Goal: Transaction & Acquisition: Purchase product/service

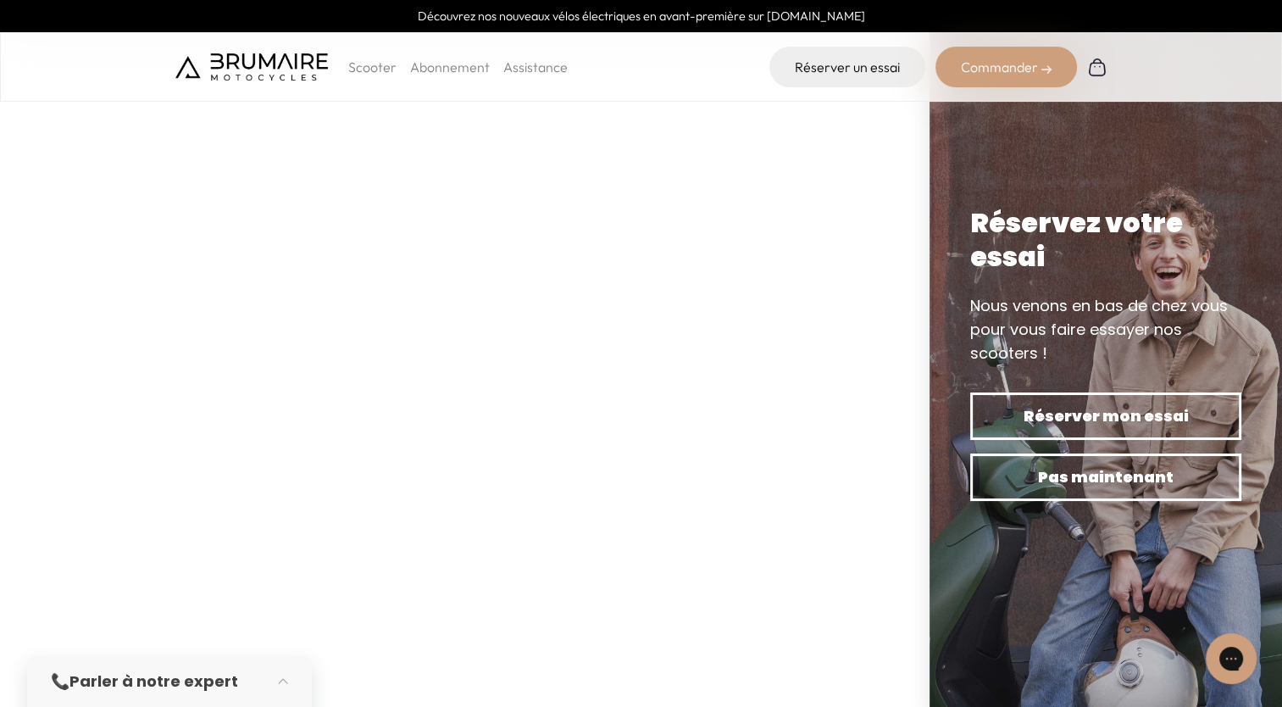
click at [378, 70] on p "Scooter" at bounding box center [372, 67] width 48 height 20
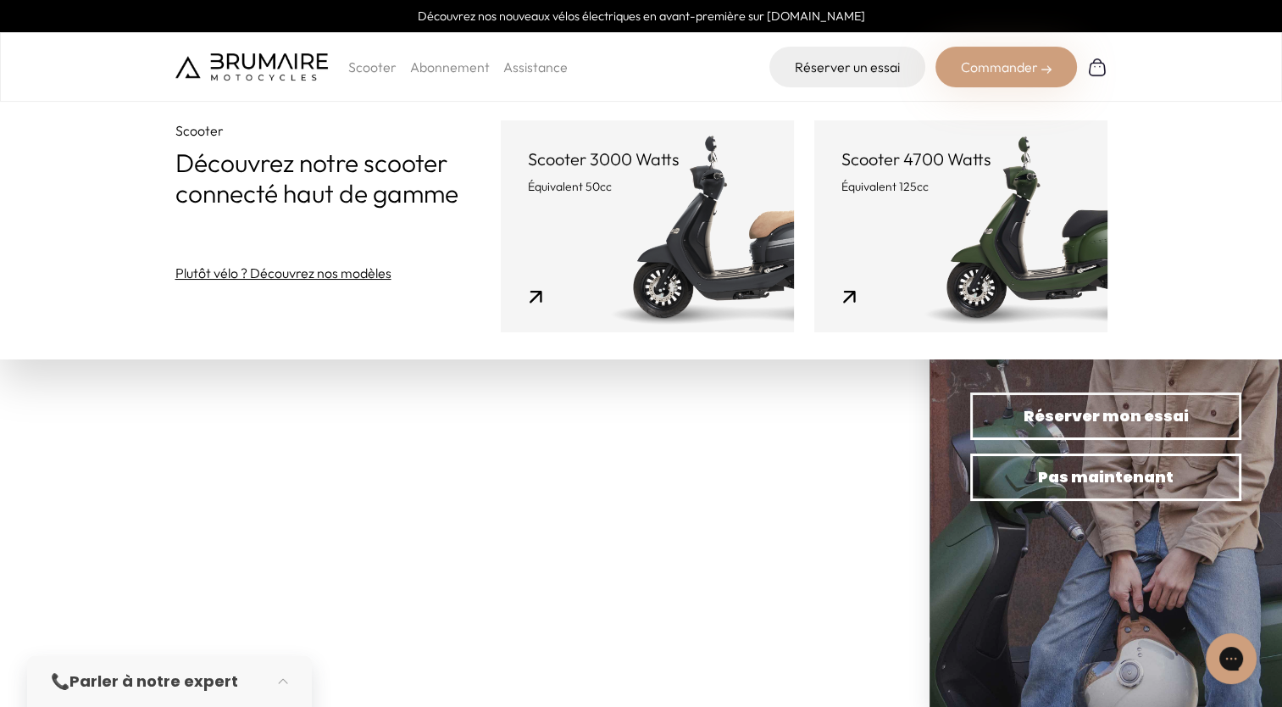
click at [672, 206] on link "Scooter 3000 Watts Équivalent 50cc" at bounding box center [647, 226] width 293 height 212
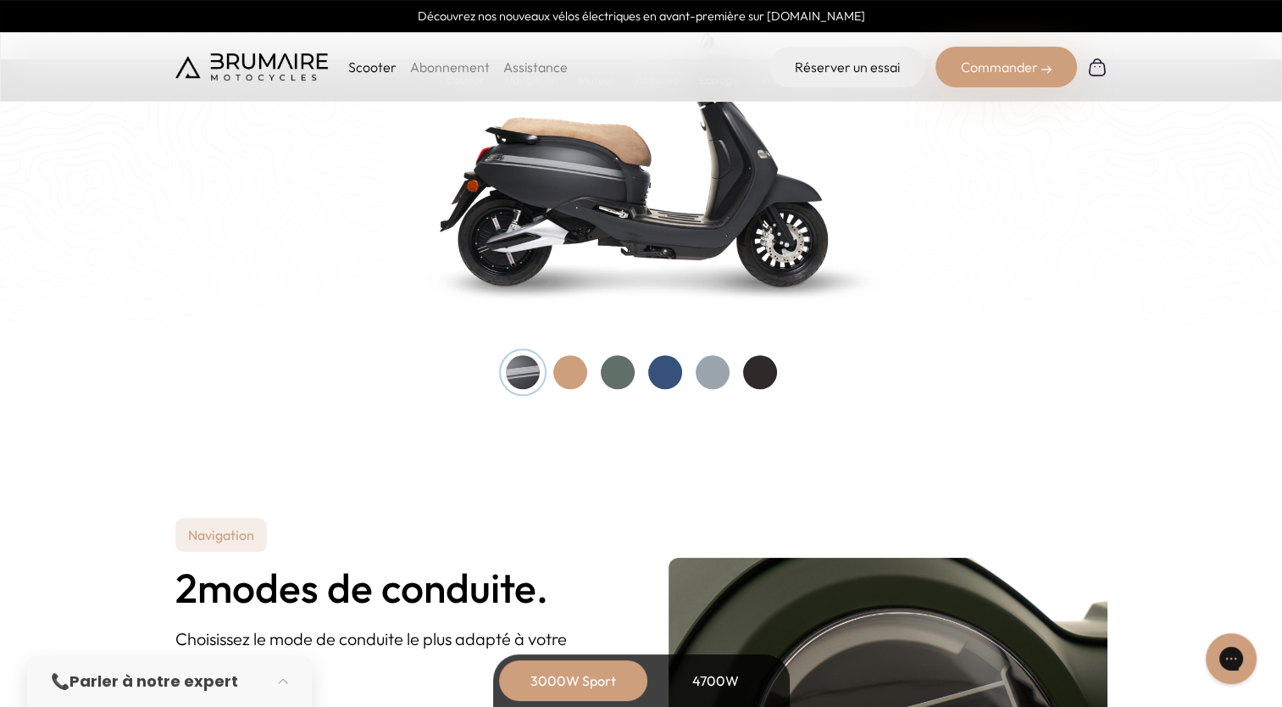
click at [621, 370] on div at bounding box center [618, 372] width 34 height 34
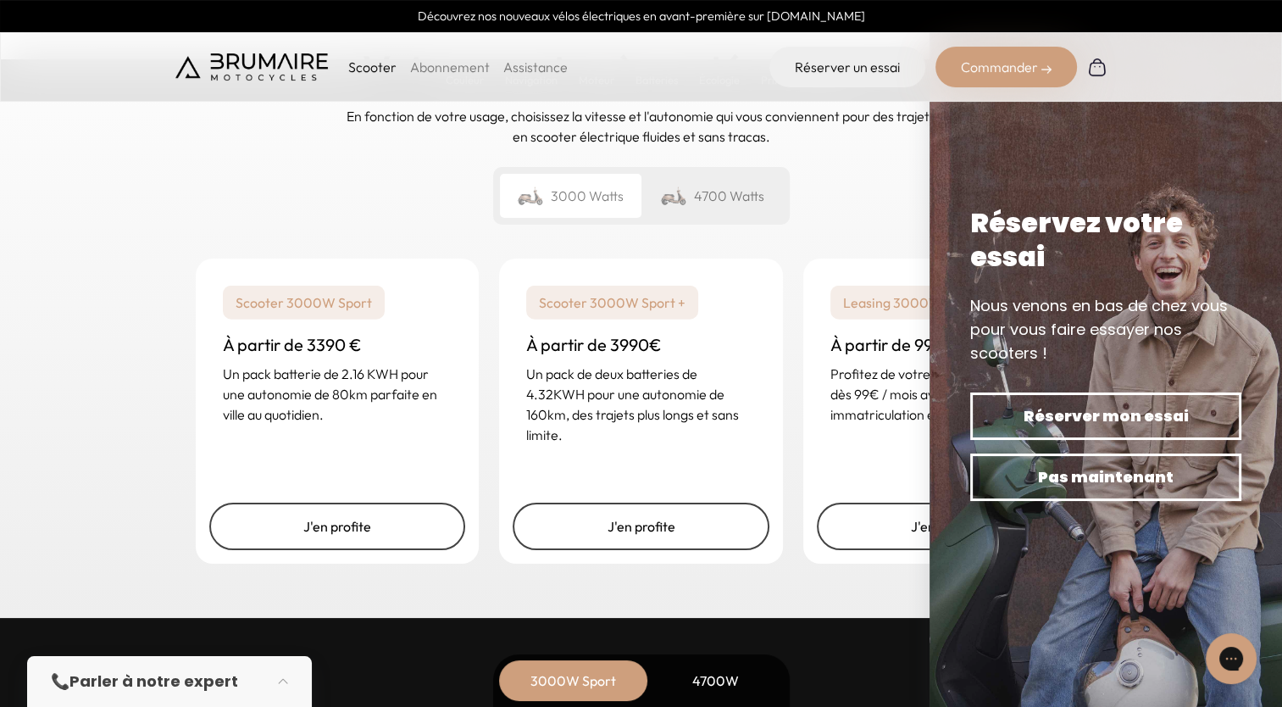
scroll to position [4068, 0]
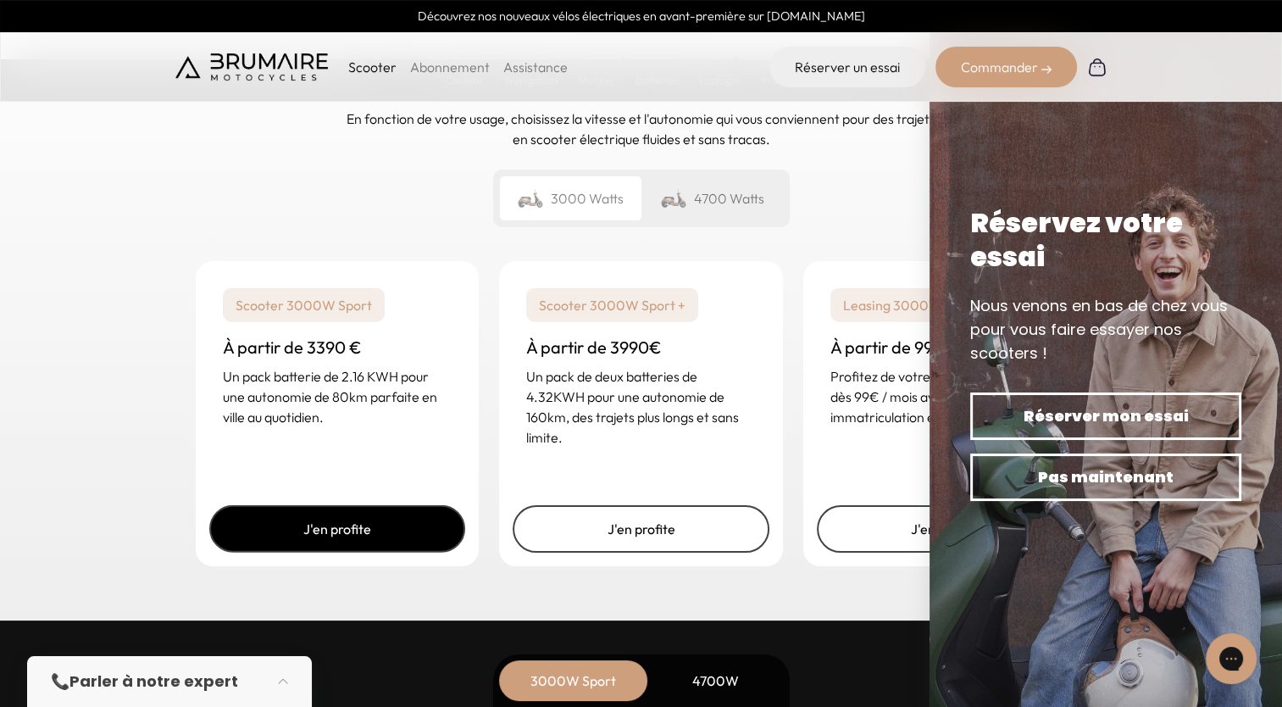
click at [385, 524] on link "J'en profite" at bounding box center [337, 528] width 257 height 47
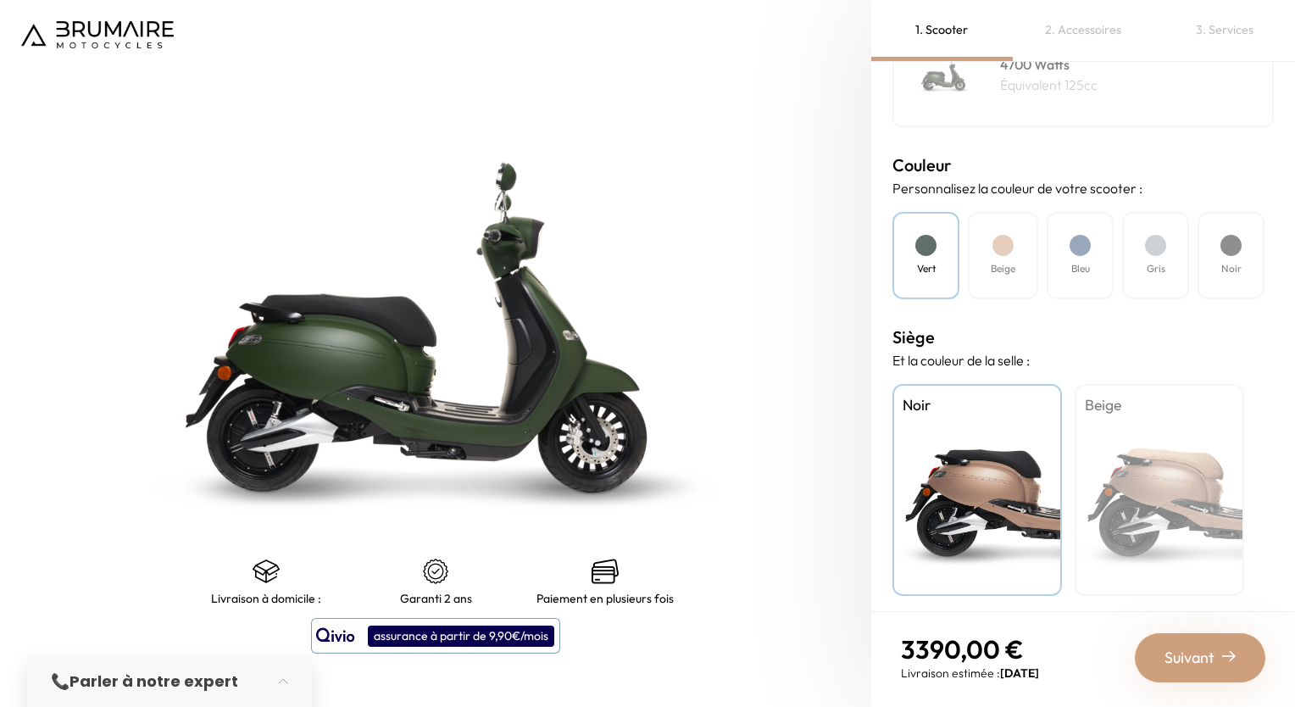
scroll to position [425, 0]
click at [1139, 407] on h4 "Beige" at bounding box center [1159, 403] width 149 height 22
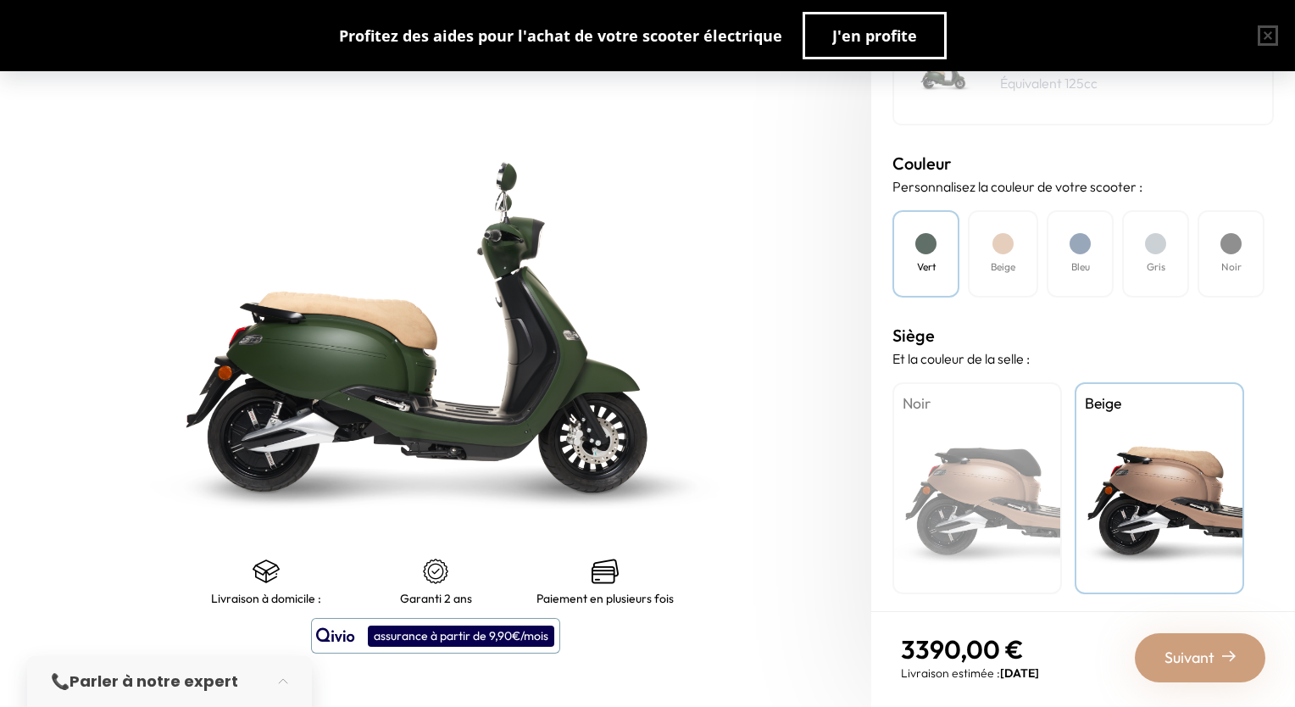
click at [1180, 659] on span "Suivant" at bounding box center [1190, 658] width 50 height 24
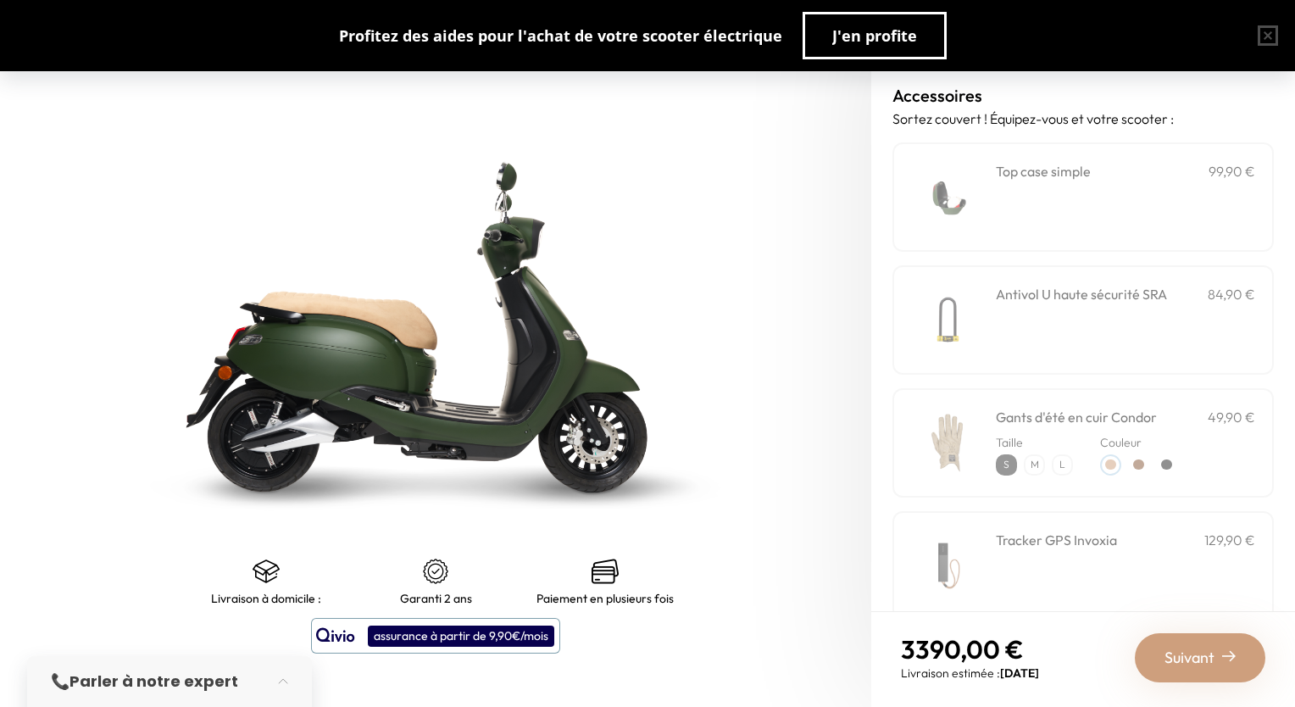
click at [1054, 192] on div "**********" at bounding box center [1125, 197] width 259 height 72
click at [1200, 646] on span "Suivant" at bounding box center [1190, 658] width 50 height 24
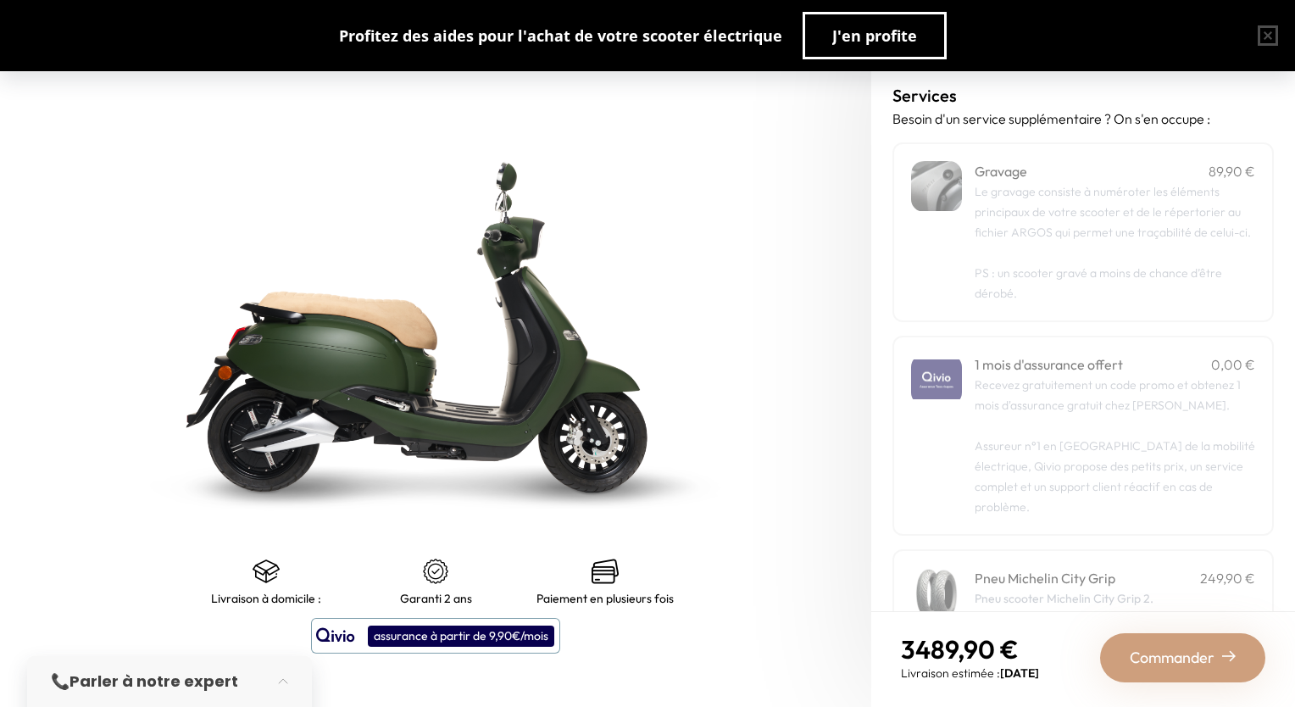
click at [1199, 653] on span "Commander" at bounding box center [1172, 658] width 85 height 24
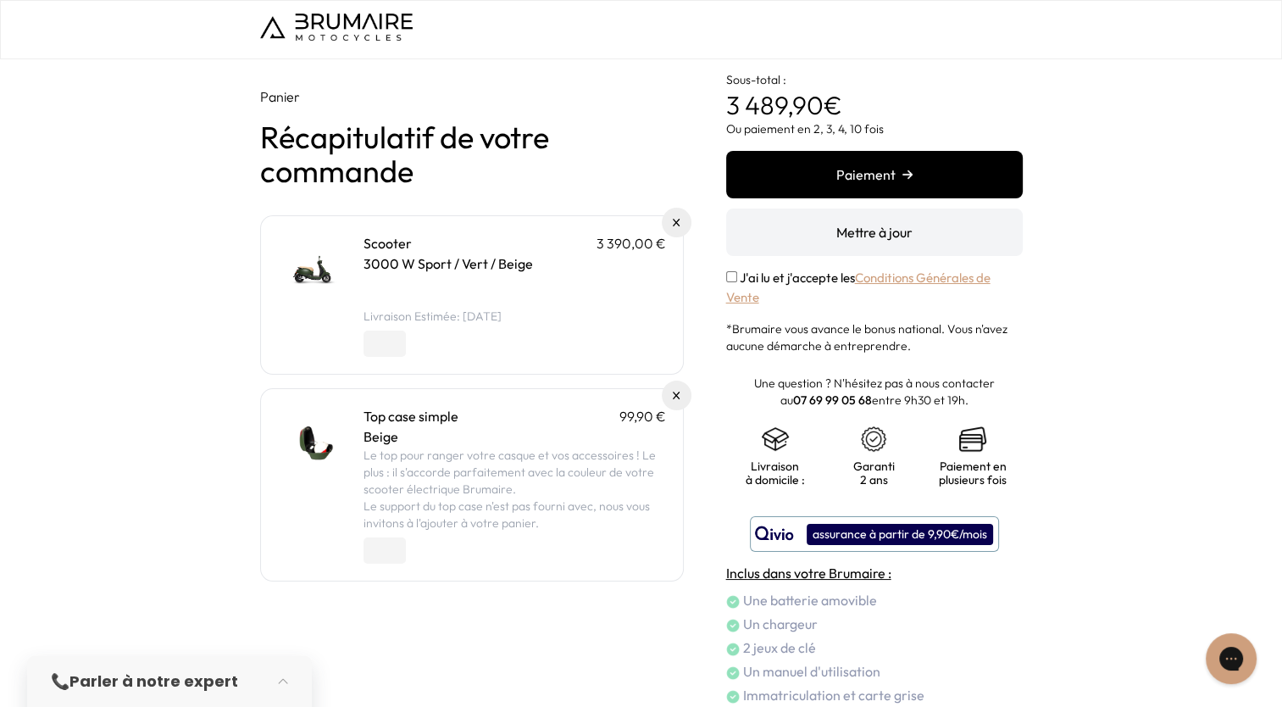
scroll to position [82, 0]
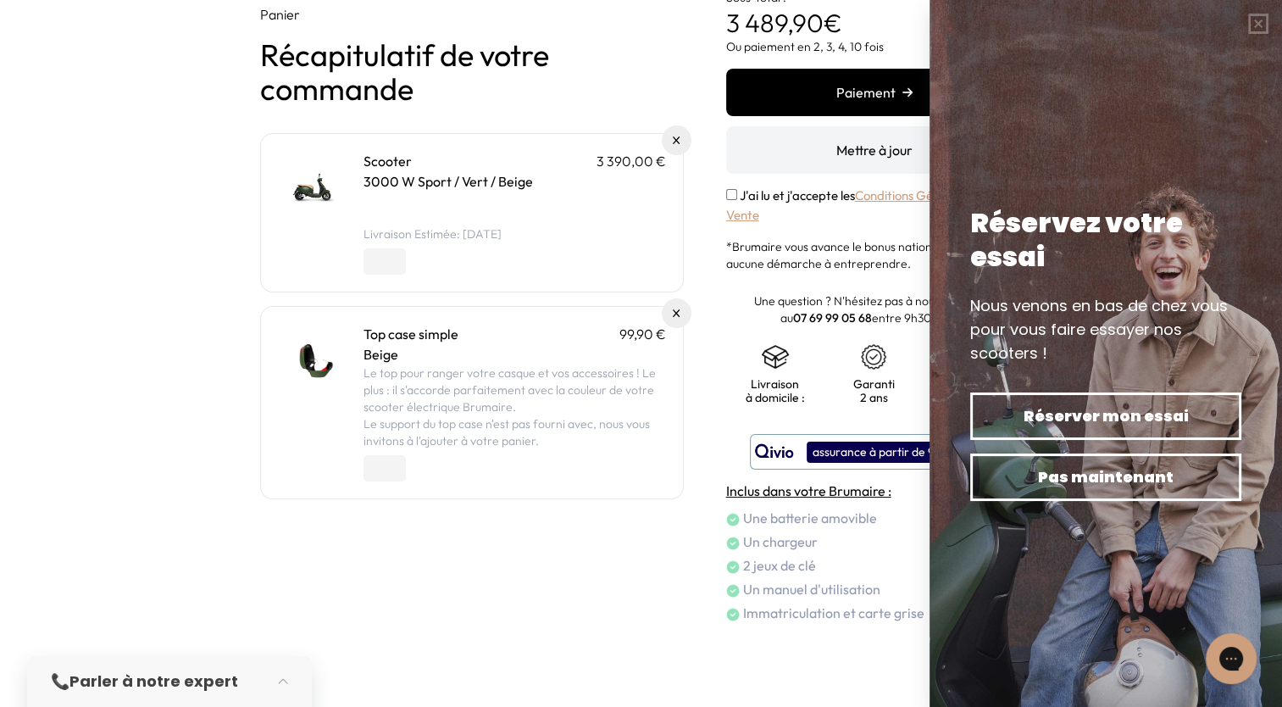
click at [597, 565] on div "Panier Récapitulatif de votre commande Scooter 3 390,00 € 3000 W Sport / Vert /…" at bounding box center [472, 313] width 424 height 619
click at [1255, 22] on button "button" at bounding box center [1258, 23] width 47 height 47
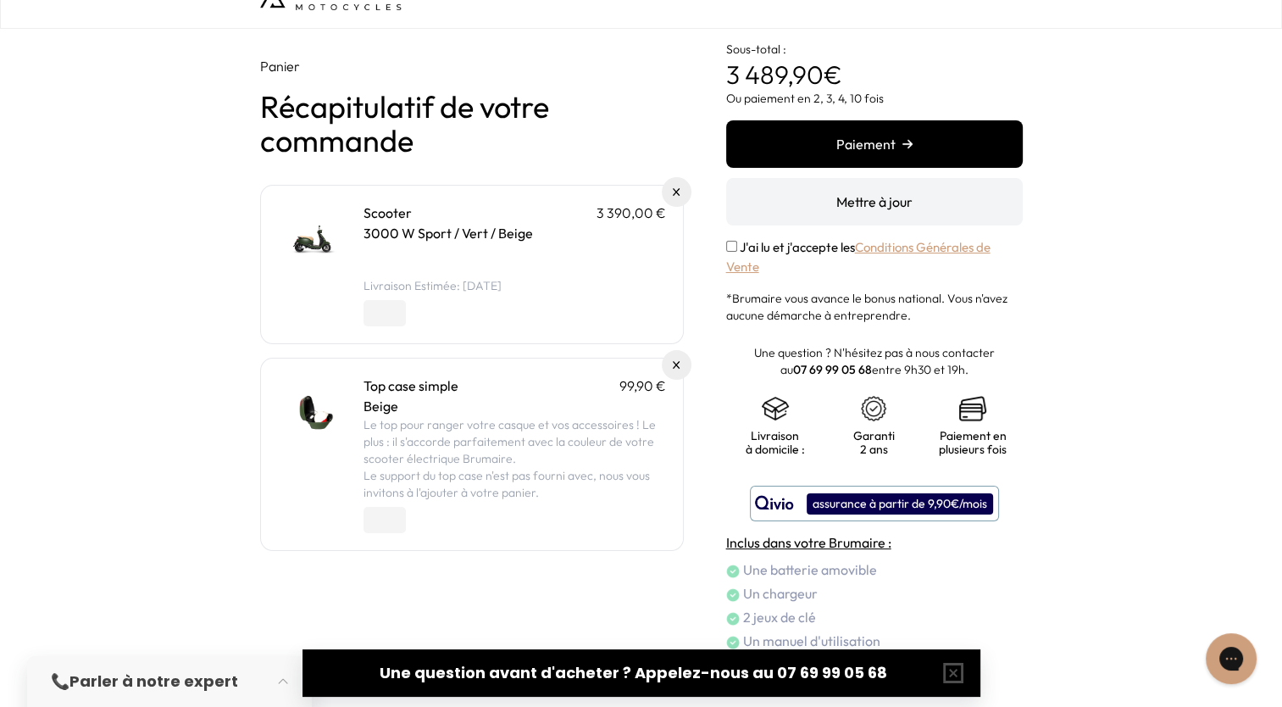
scroll to position [0, 0]
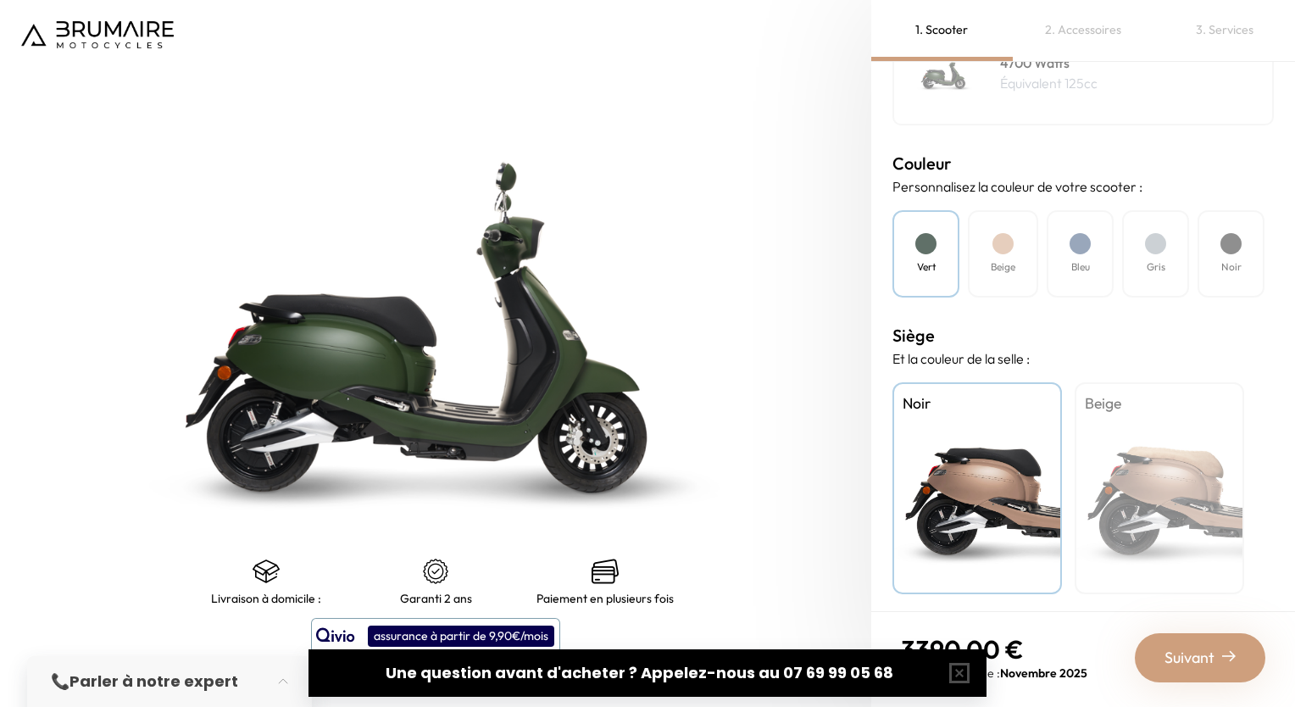
click at [1187, 648] on span "Suivant" at bounding box center [1190, 658] width 50 height 24
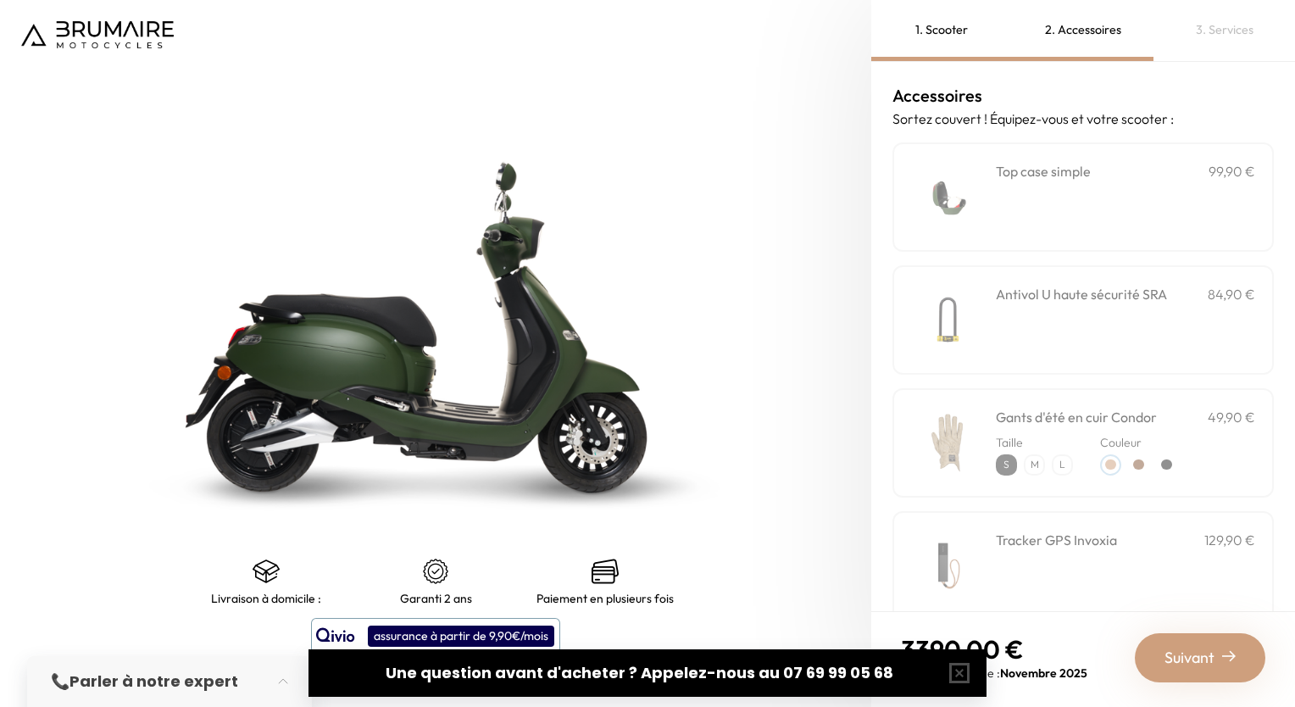
click at [1075, 215] on div "**********" at bounding box center [1125, 197] width 259 height 72
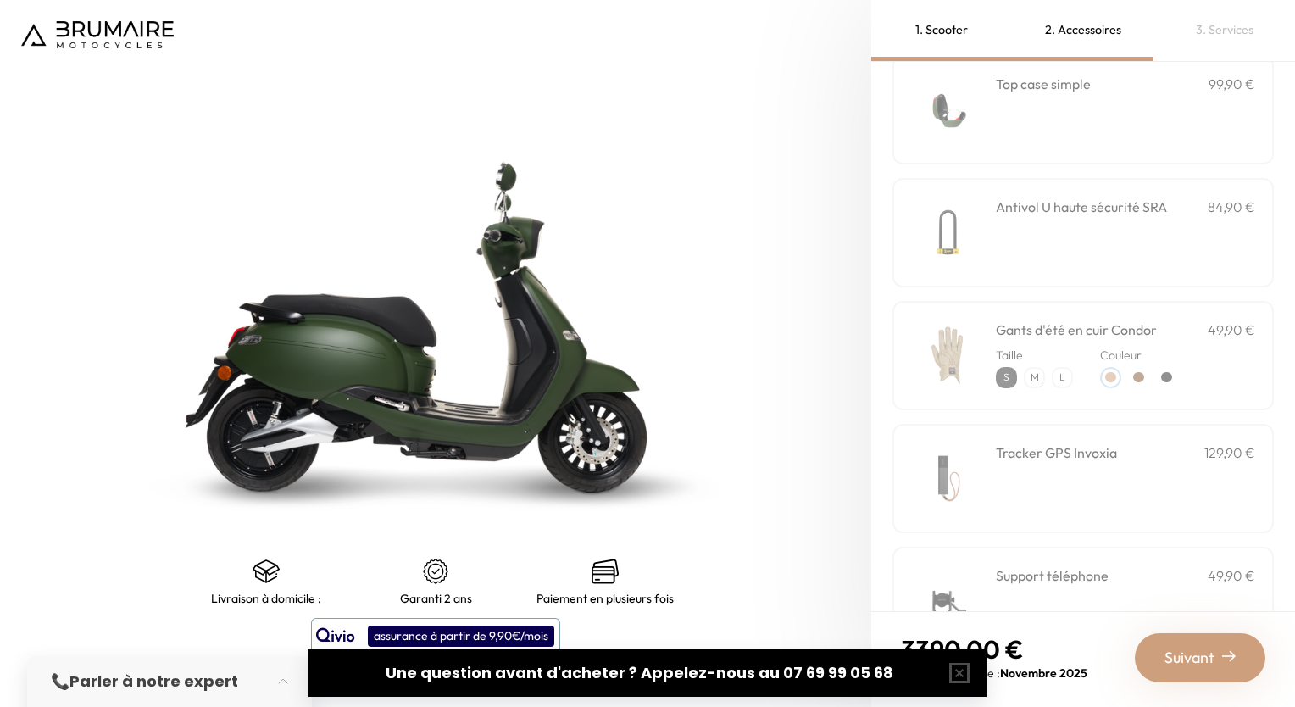
scroll to position [515, 0]
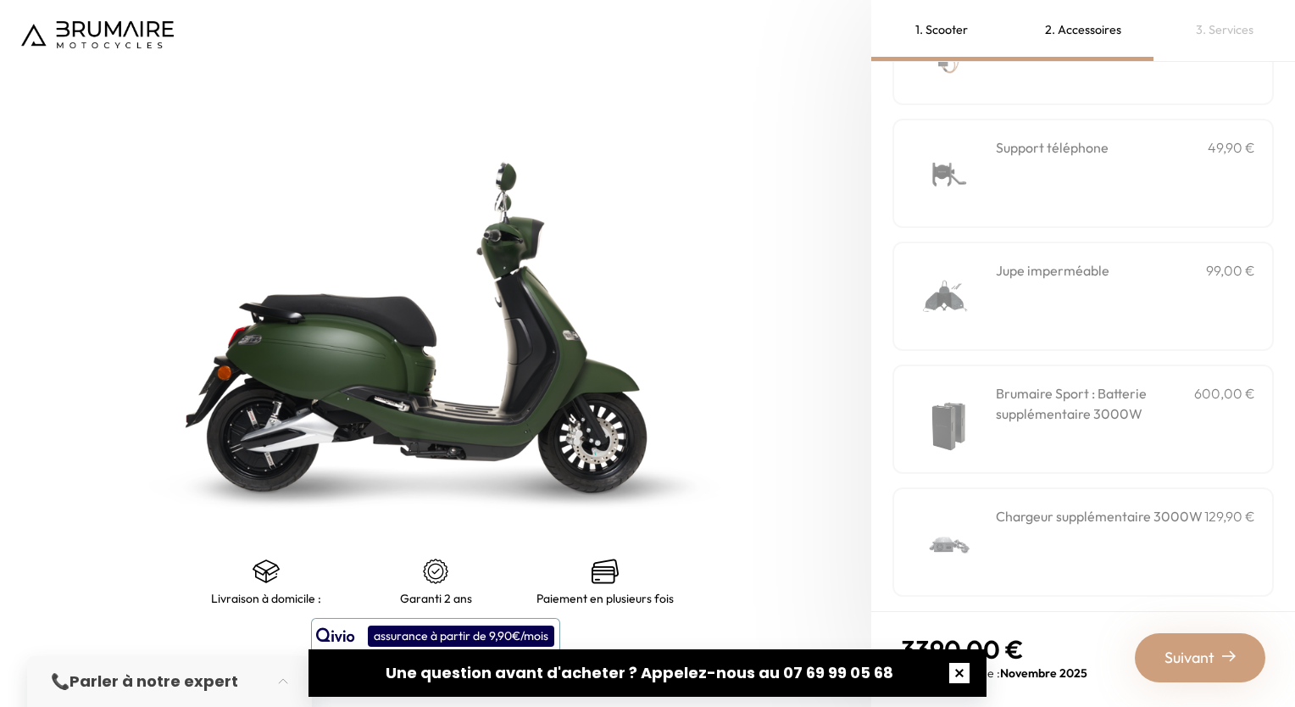
click at [956, 673] on button "button" at bounding box center [959, 673] width 54 height 54
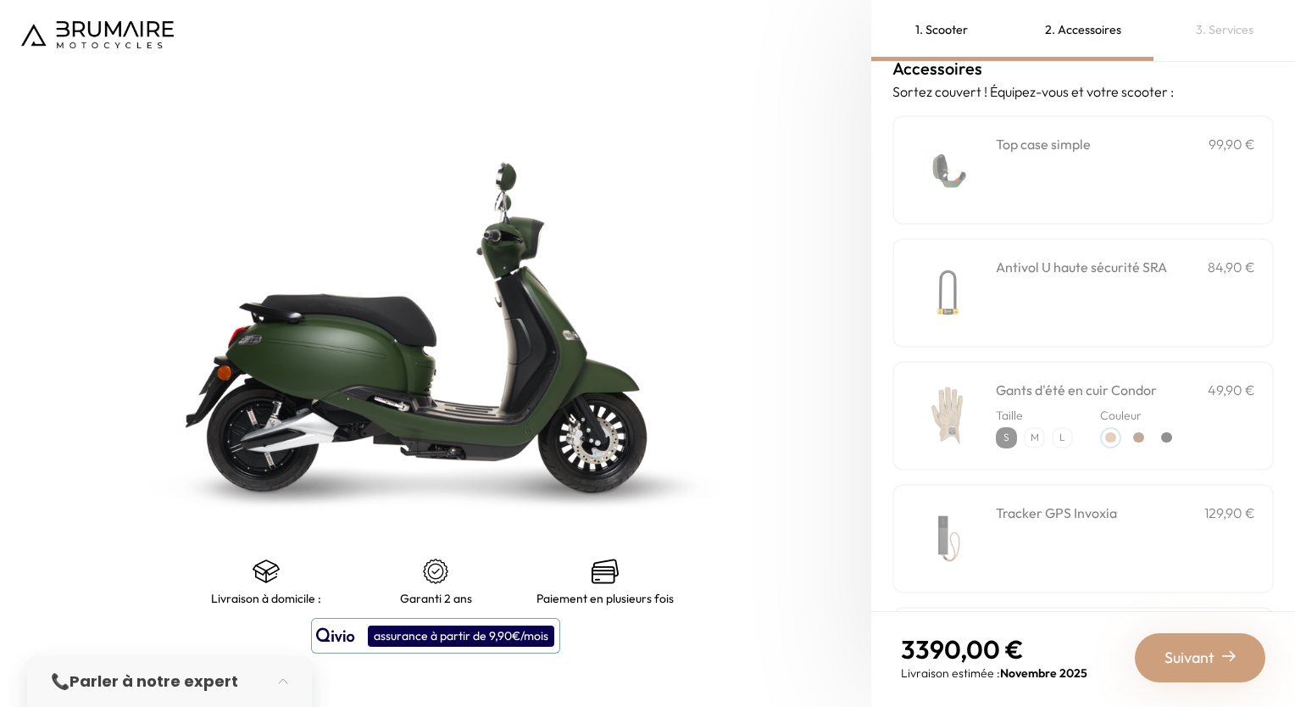
scroll to position [0, 0]
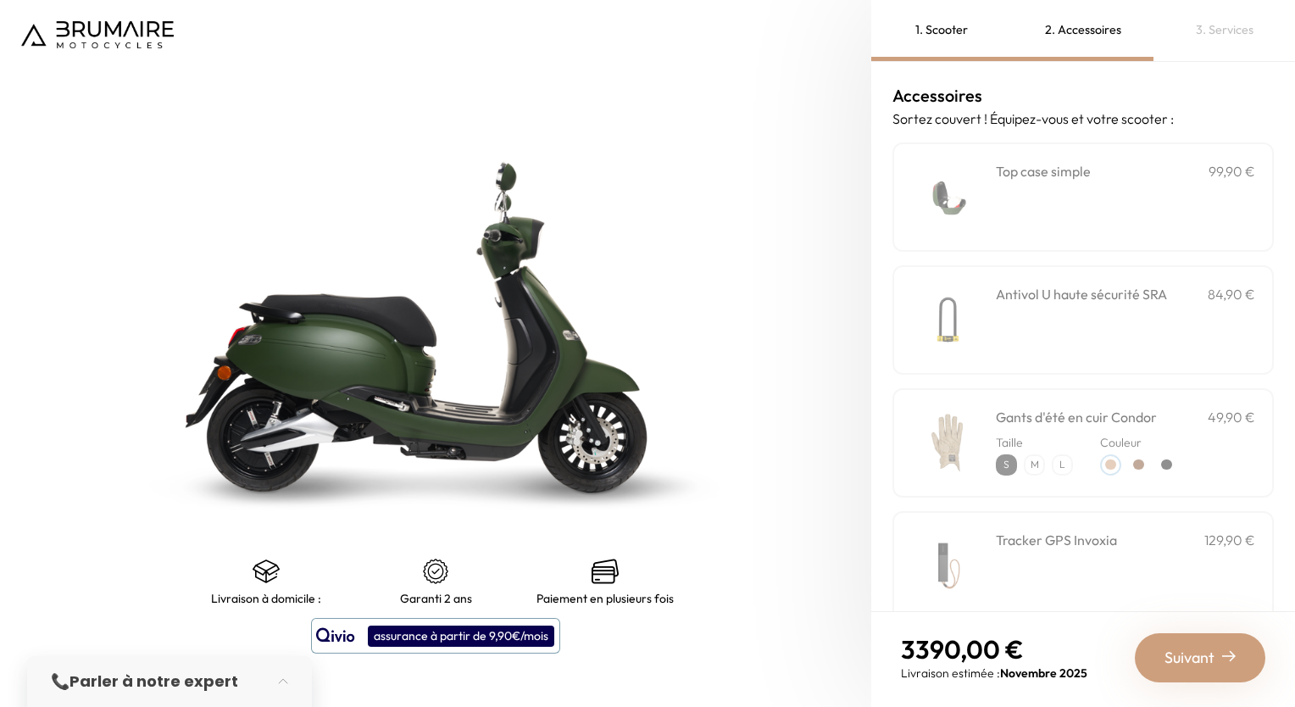
click at [1021, 183] on div "**********" at bounding box center [1125, 197] width 259 height 72
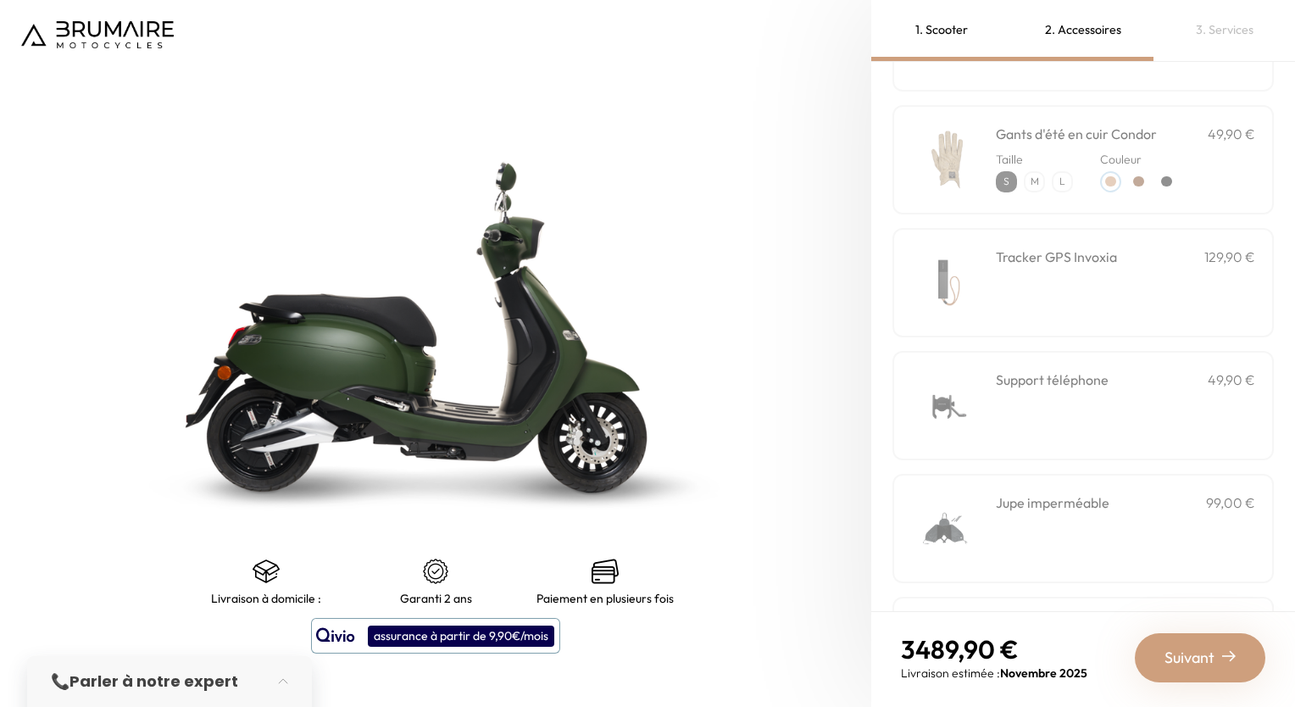
scroll to position [282, 0]
click at [936, 25] on div "1. Scooter" at bounding box center [942, 30] width 142 height 61
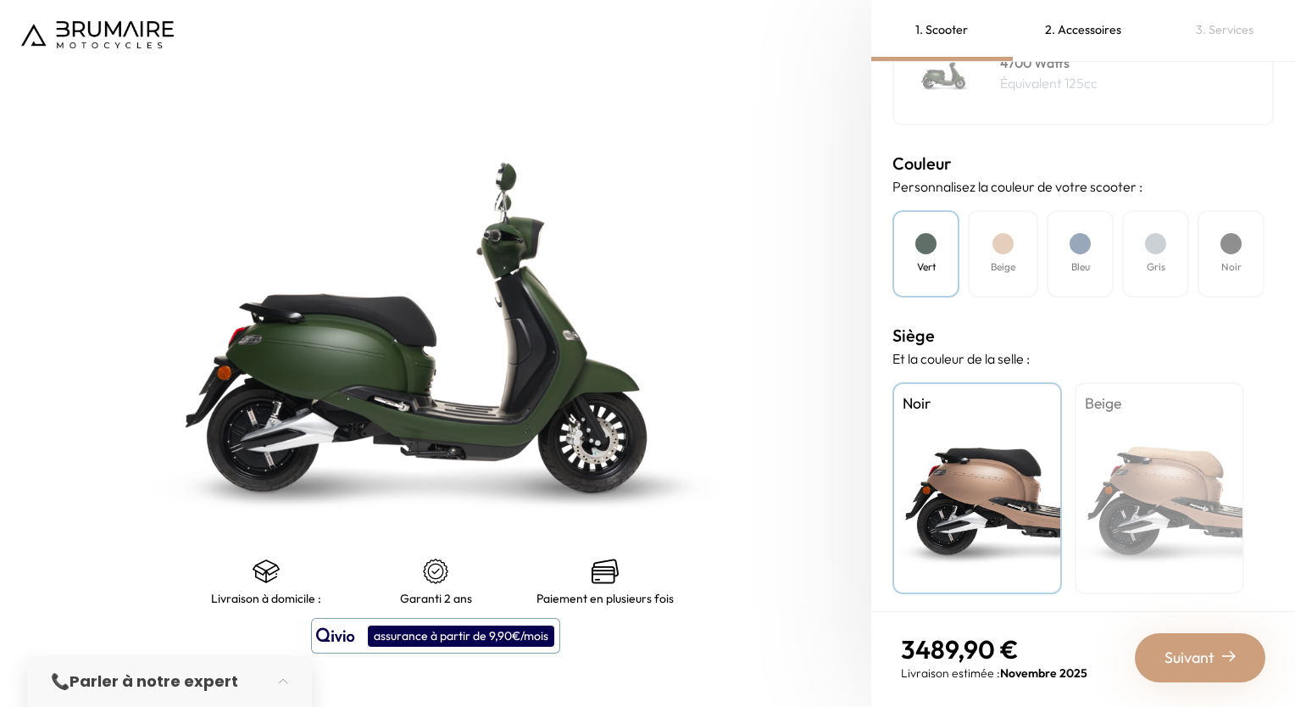
drag, startPoint x: 1004, startPoint y: 302, endPoint x: 1063, endPoint y: 352, distance: 76.9
click at [1063, 352] on div "Mode de paiement Quel mode de paiement vous convient le mieux ? Achat Leasing M…" at bounding box center [1083, 336] width 424 height 549
click at [1063, 352] on p "Et la couleur de la selle :" at bounding box center [1083, 358] width 381 height 20
click at [1160, 471] on div "Beige" at bounding box center [1160, 488] width 170 height 212
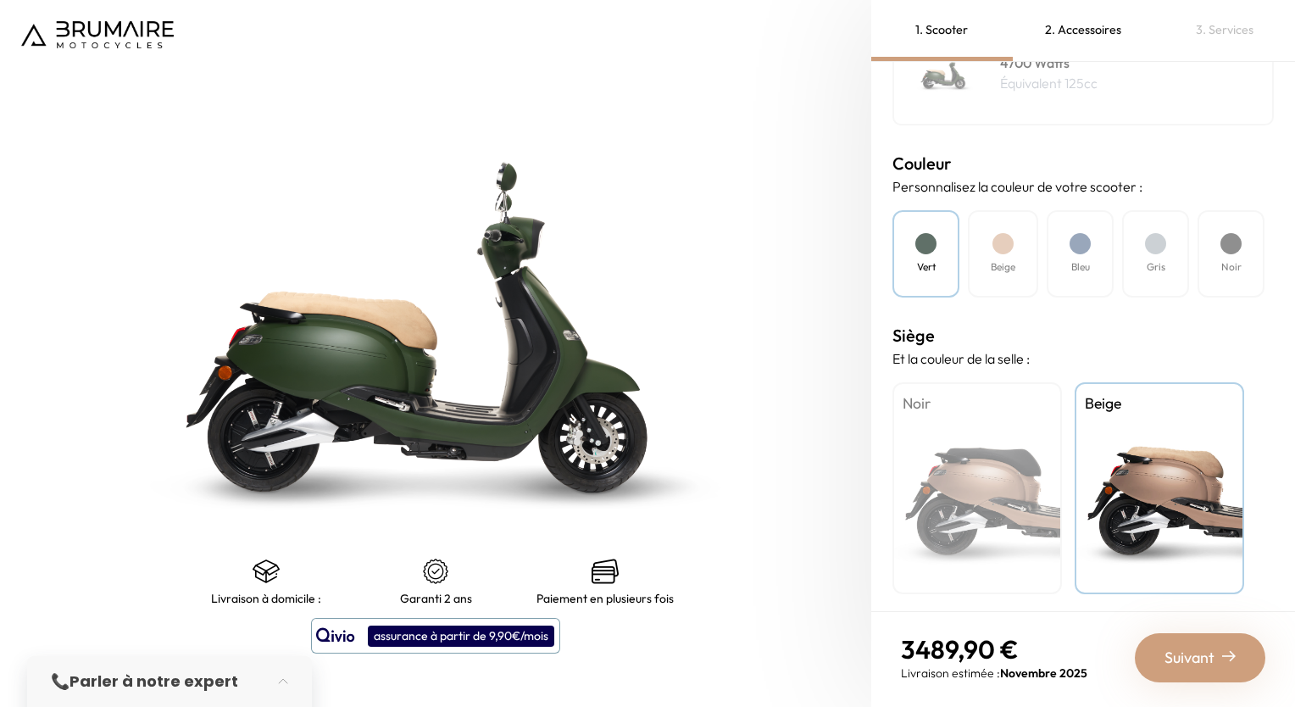
click at [1193, 643] on div "Suivant" at bounding box center [1200, 657] width 131 height 49
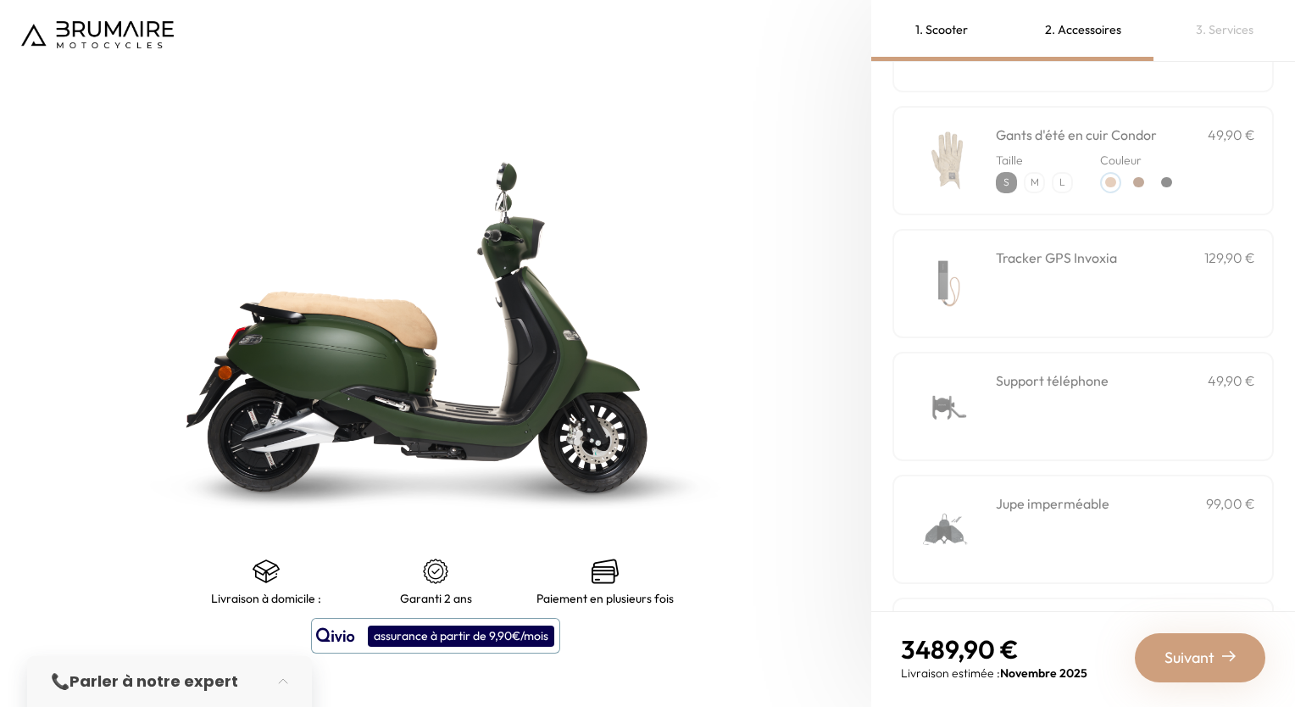
scroll to position [0, 0]
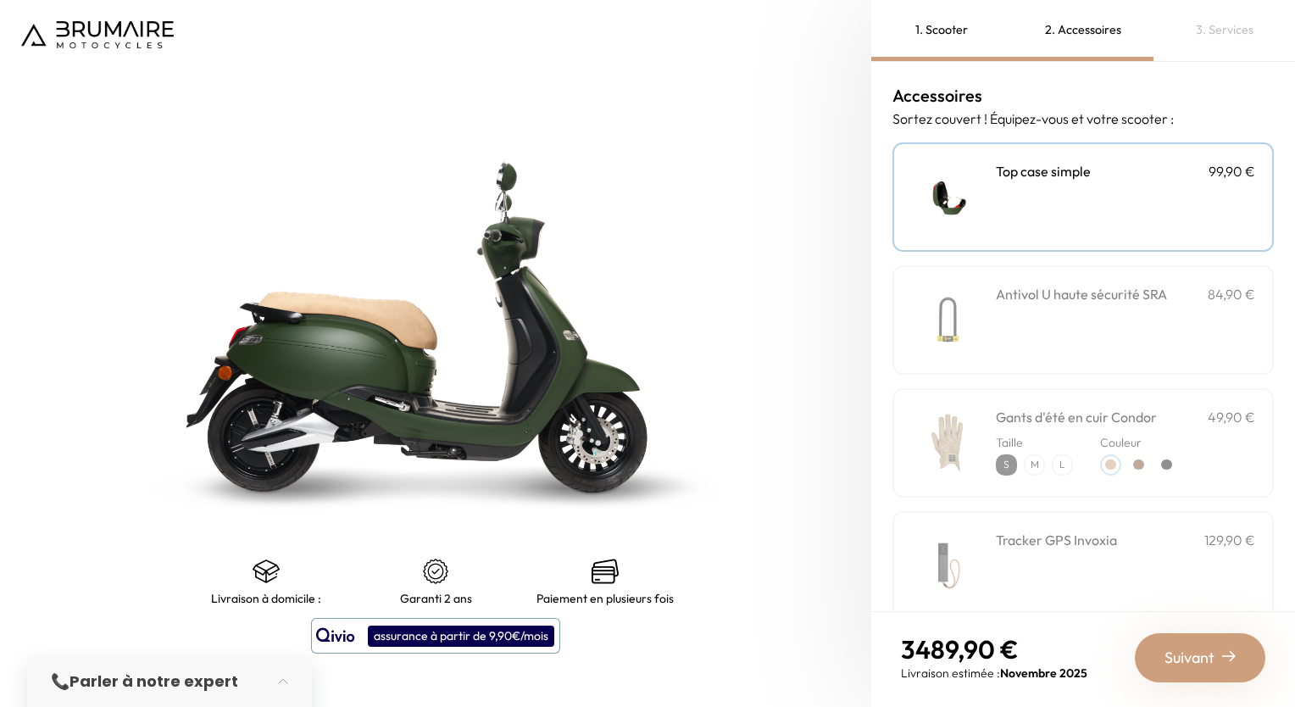
click at [1104, 331] on div "Antivol U haute sécurité SRA 84,90 €" at bounding box center [1125, 320] width 259 height 72
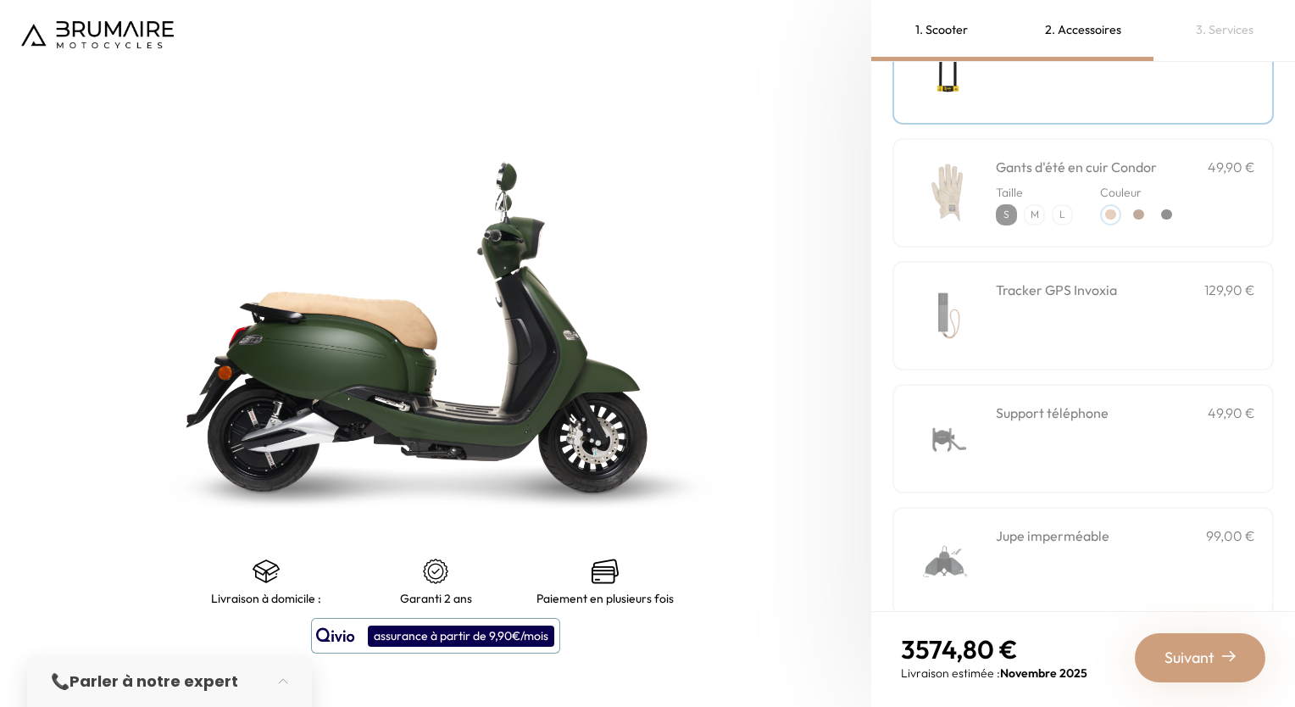
scroll to position [335, 0]
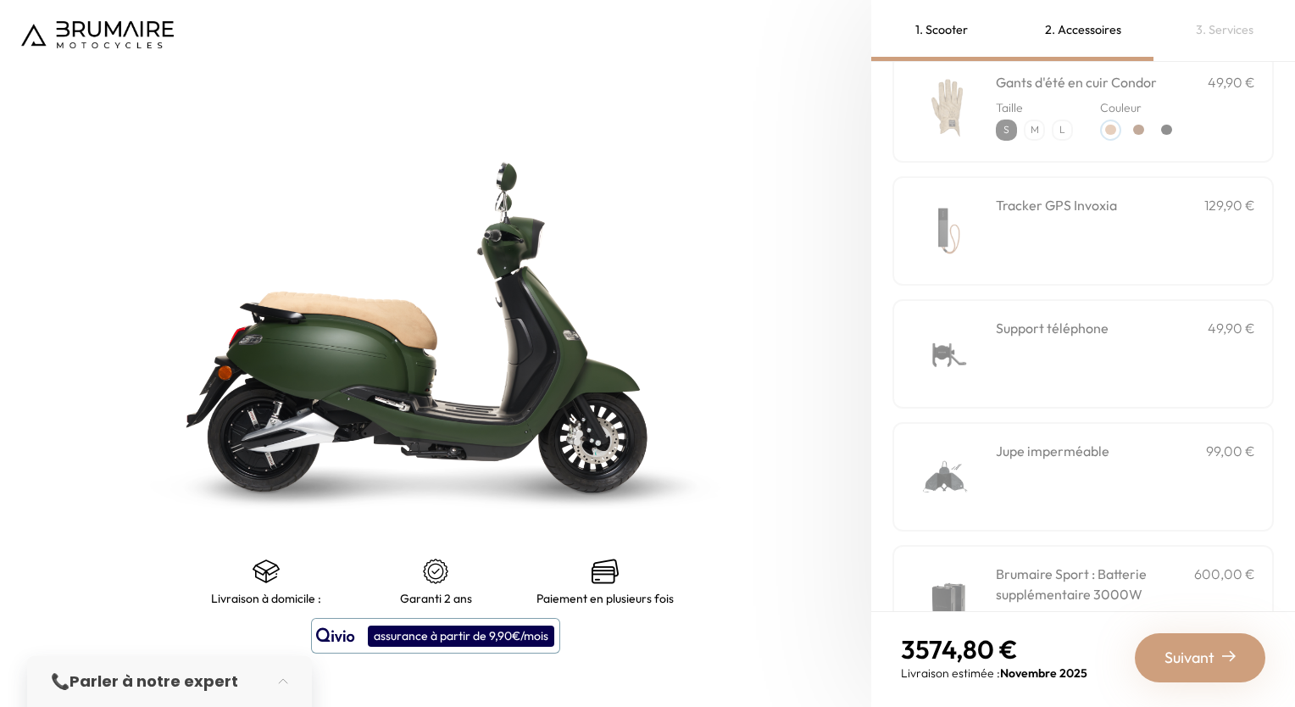
click at [1109, 370] on div "Support téléphone 49,90 €" at bounding box center [1125, 354] width 259 height 72
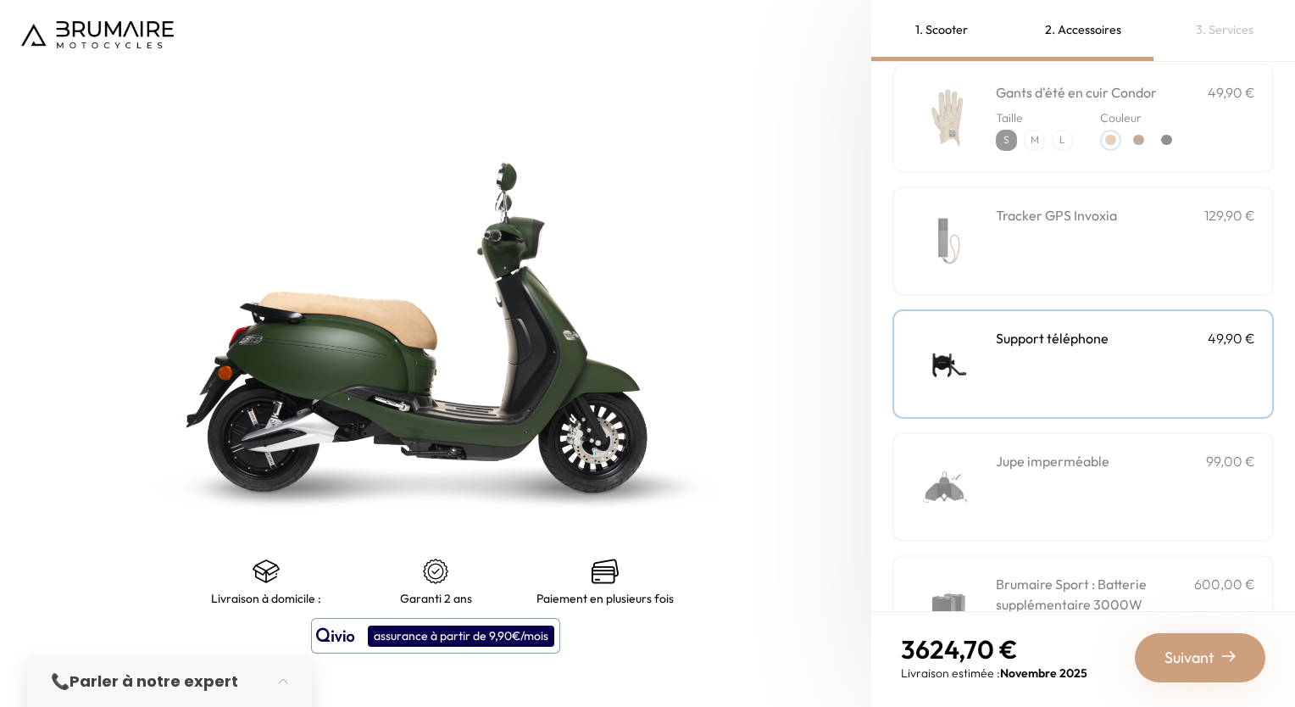
scroll to position [515, 0]
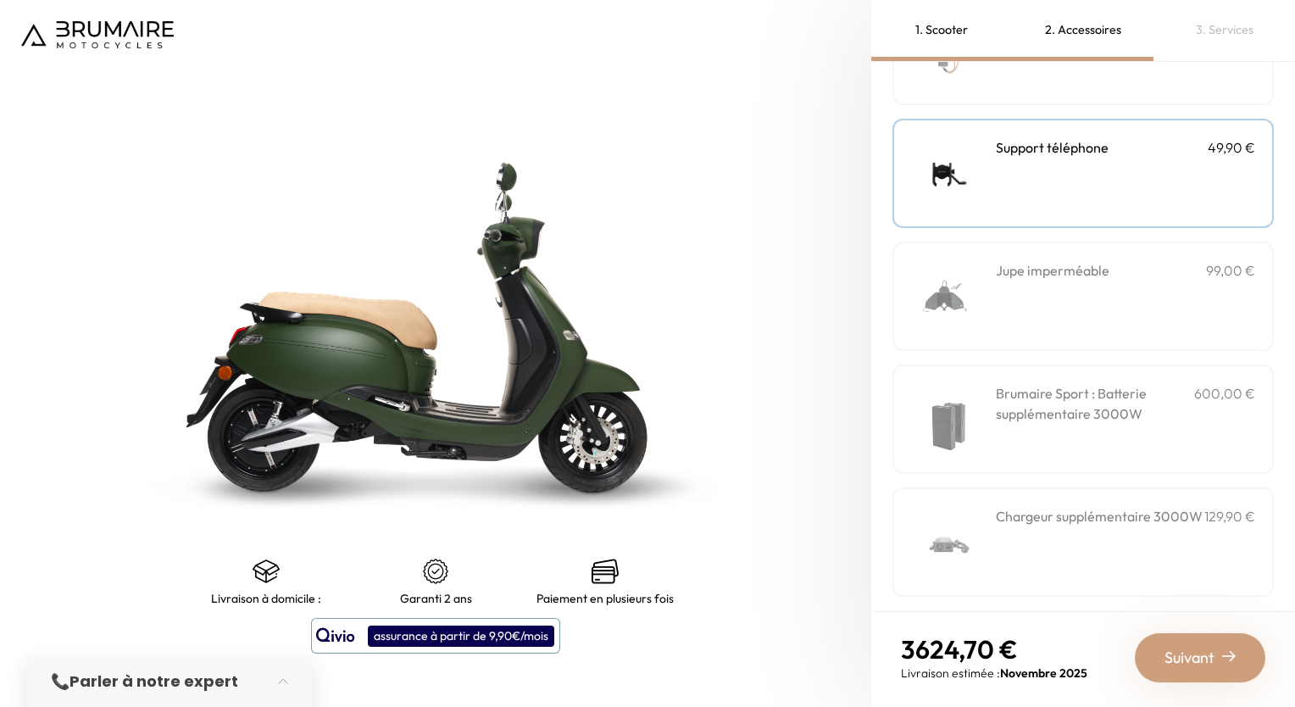
click at [1211, 666] on span "Suivant" at bounding box center [1190, 658] width 50 height 24
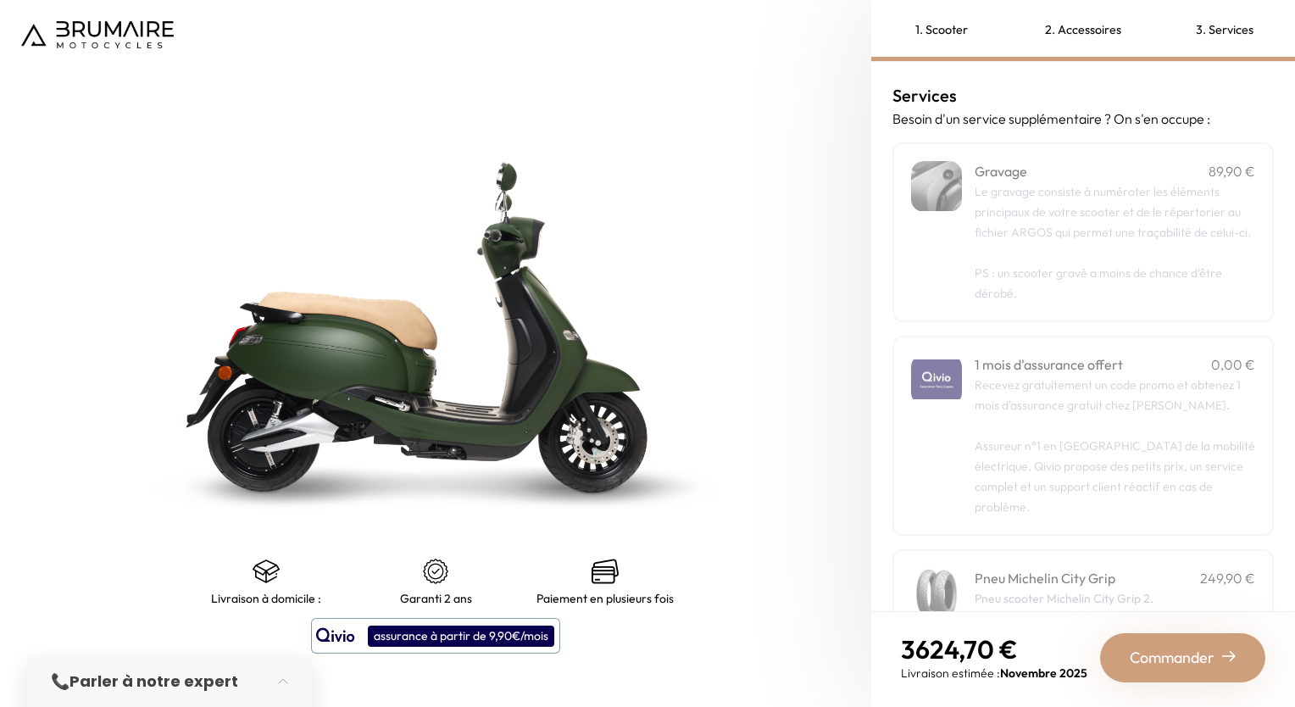
click at [1148, 242] on p "Le gravage consiste à numéroter les éléments principaux de votre scooter et de …" at bounding box center [1115, 211] width 281 height 61
click at [1142, 346] on div "Gravage 89,90 € Le gravage consiste à numéroter les éléments principaux de votr…" at bounding box center [1083, 486] width 381 height 688
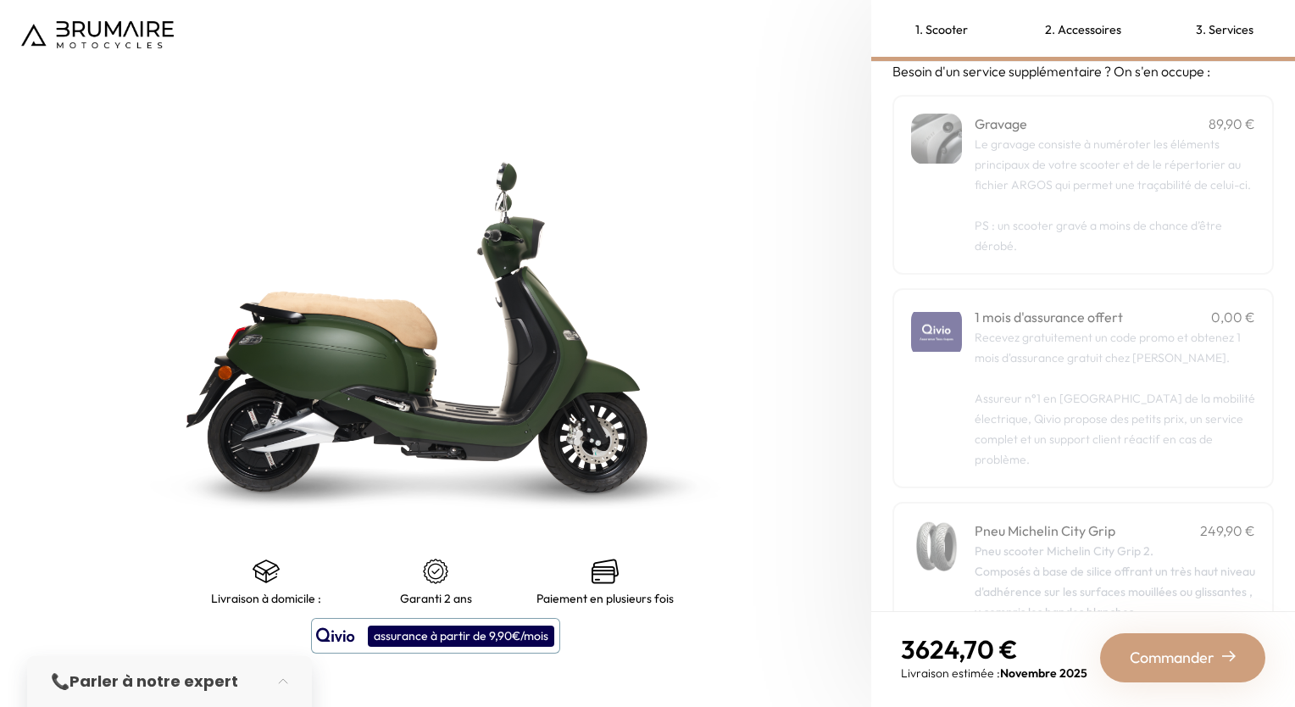
scroll to position [58, 0]
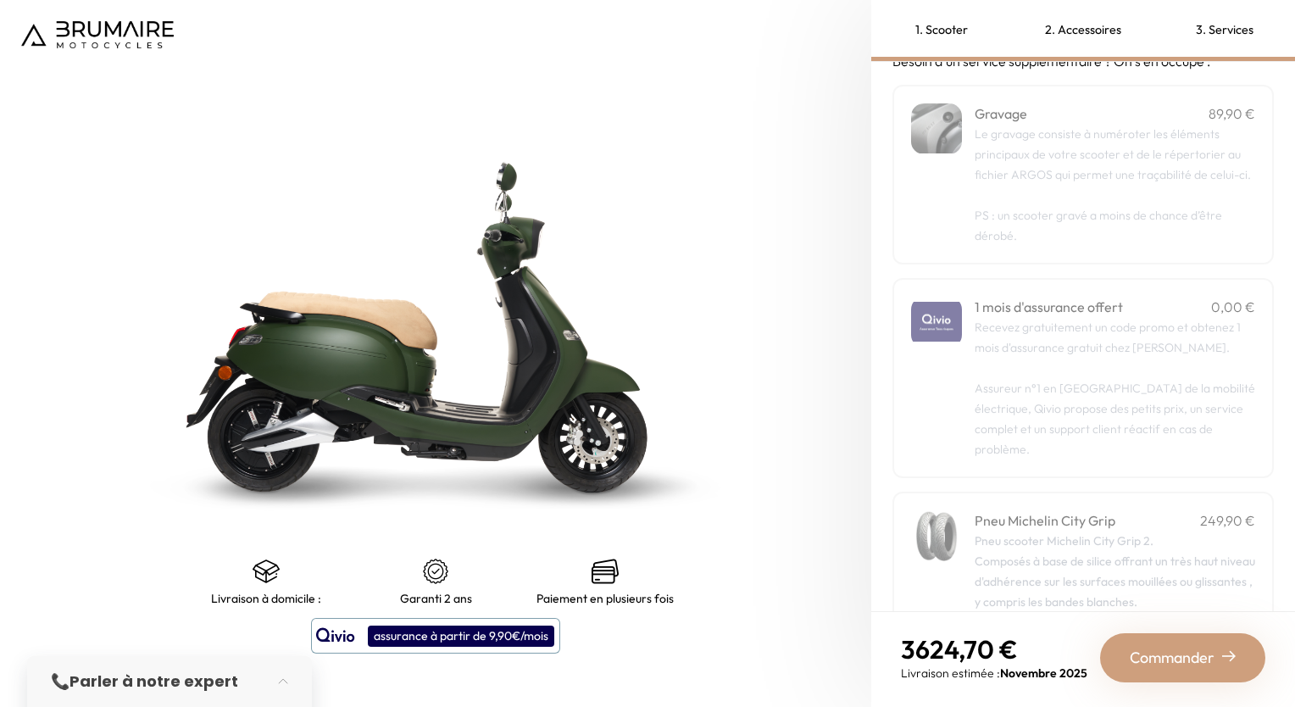
click at [1119, 380] on p "Recevez gratuitement un code promo et obtenez 1 mois d'assurance gratuit chez Q…" at bounding box center [1115, 388] width 281 height 142
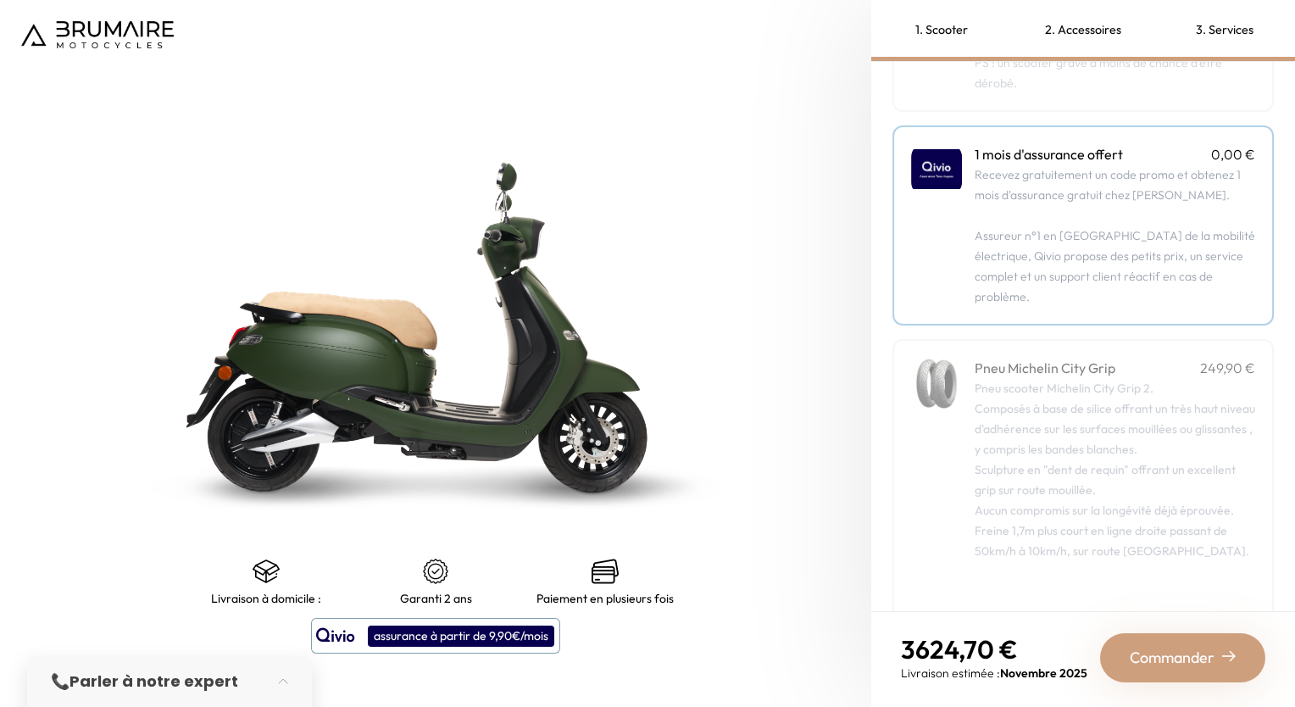
scroll to position [237, 0]
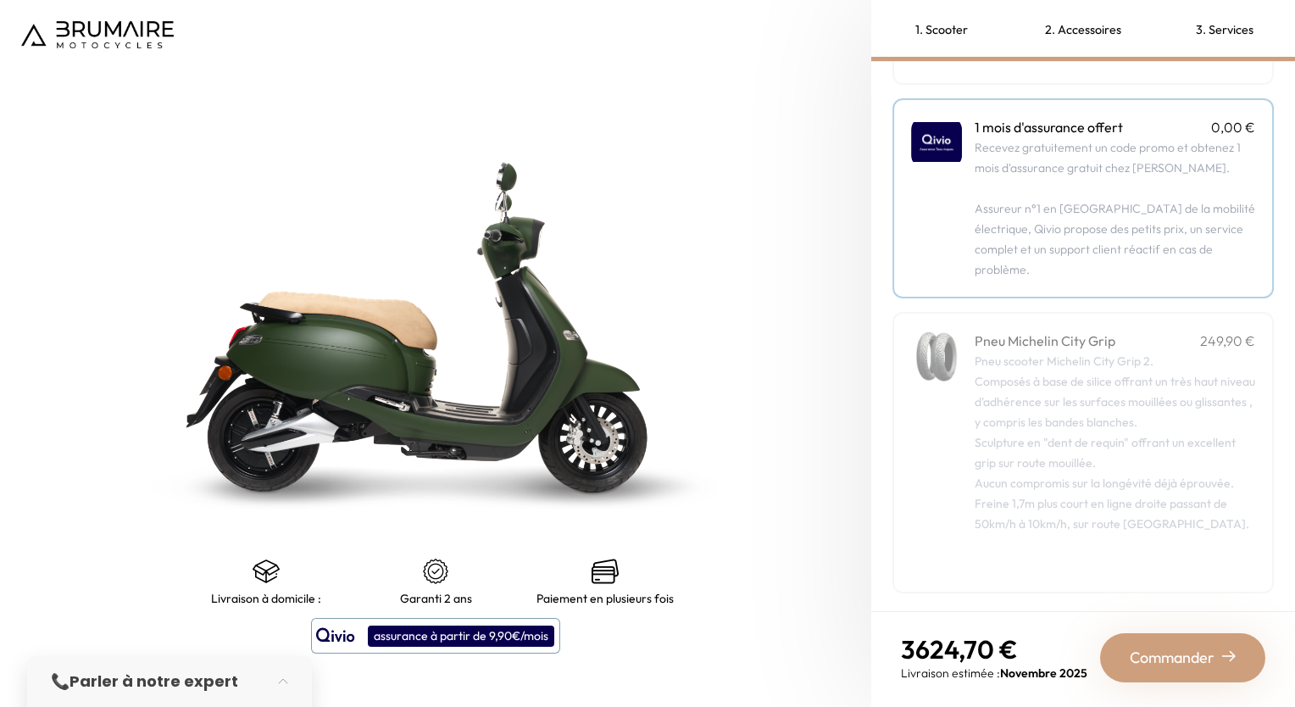
click at [1200, 653] on span "Commander" at bounding box center [1172, 658] width 85 height 24
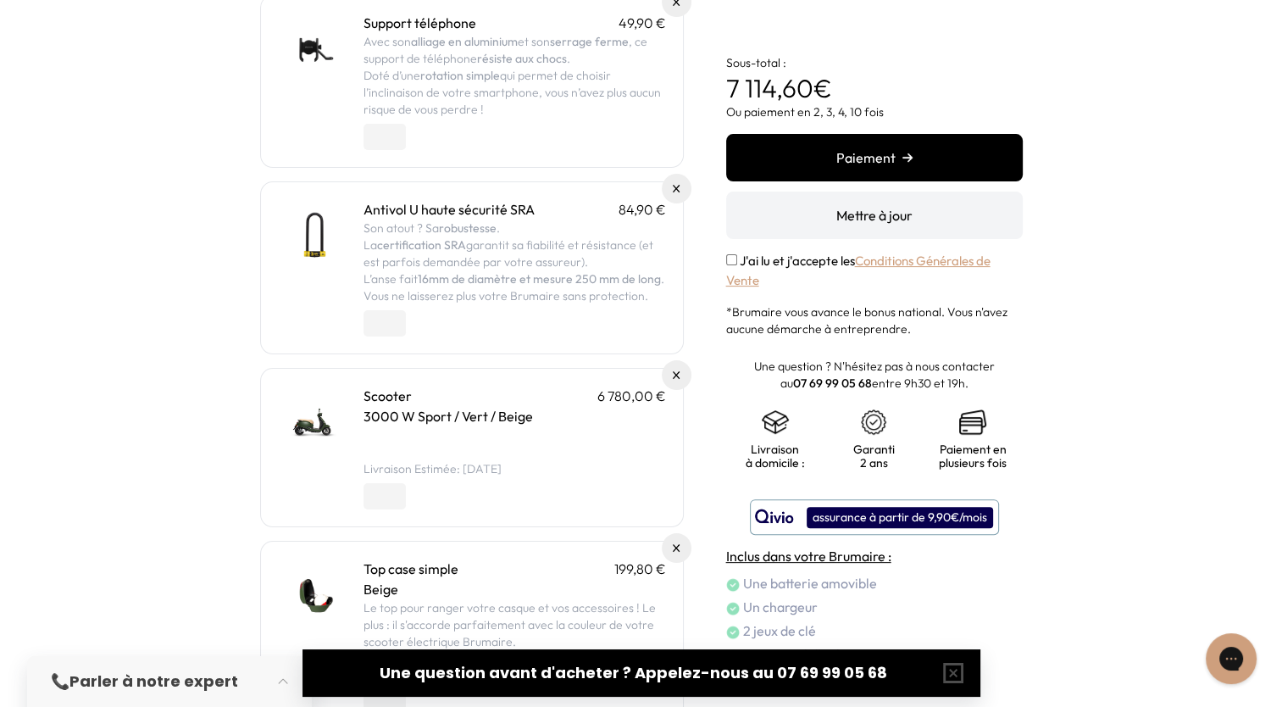
scroll to position [424, 0]
click at [387, 498] on input "*" at bounding box center [385, 496] width 42 height 26
type input "*"
click at [396, 498] on input "*" at bounding box center [385, 496] width 42 height 26
click at [156, 391] on div "Panier Récapitulatif de votre commande 1 mois d'assurance offert 0,00 € Recevez…" at bounding box center [641, 227] width 1282 height 1183
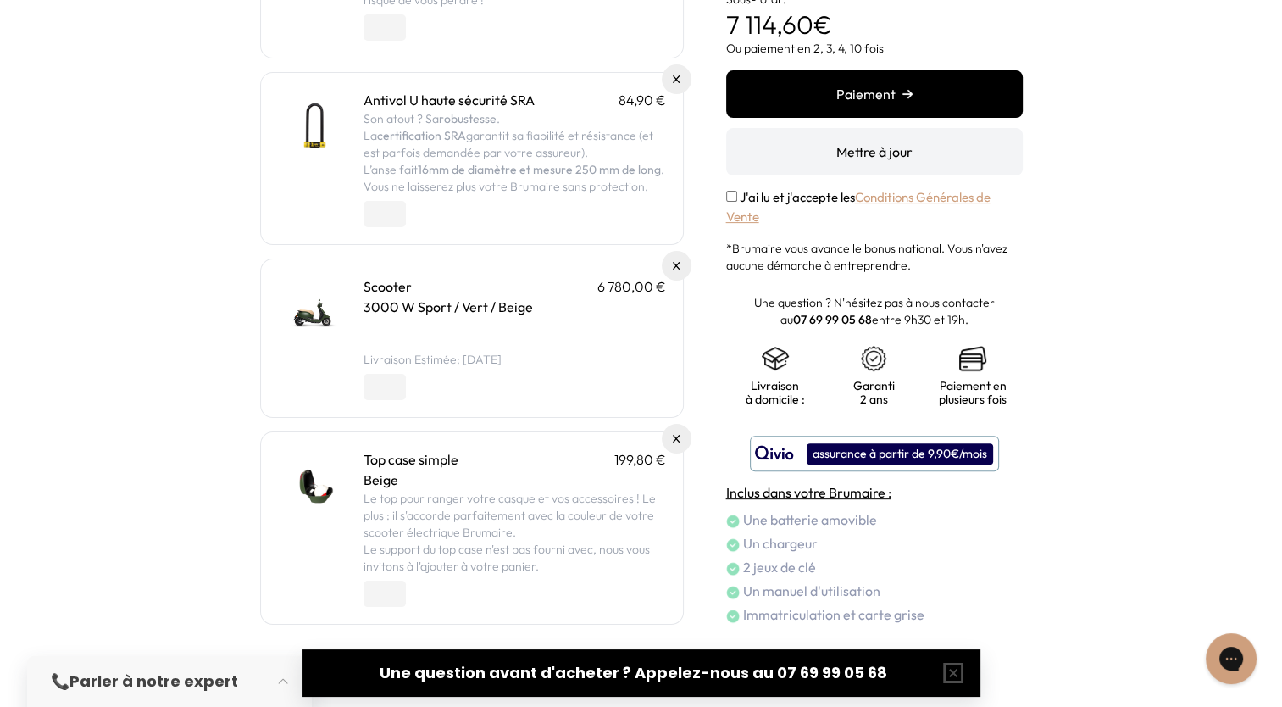
scroll to position [533, 0]
type input "*"
click at [398, 598] on input "*" at bounding box center [385, 594] width 42 height 26
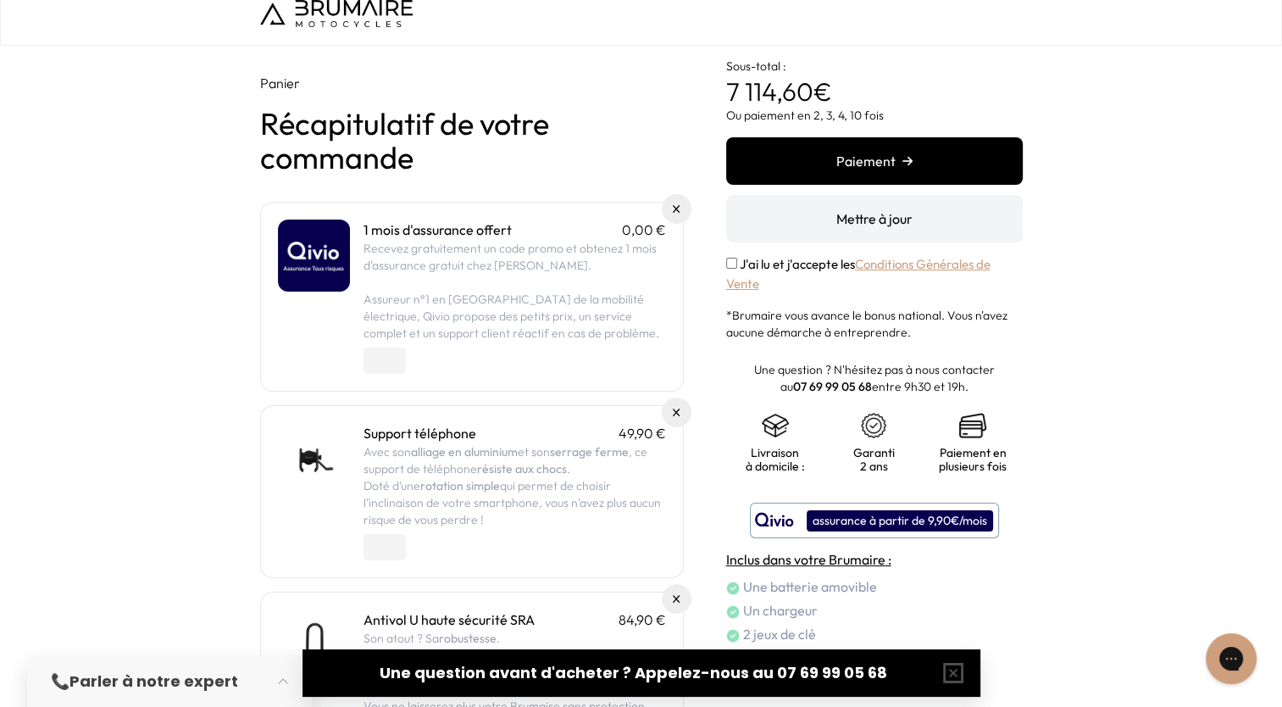
scroll to position [0, 0]
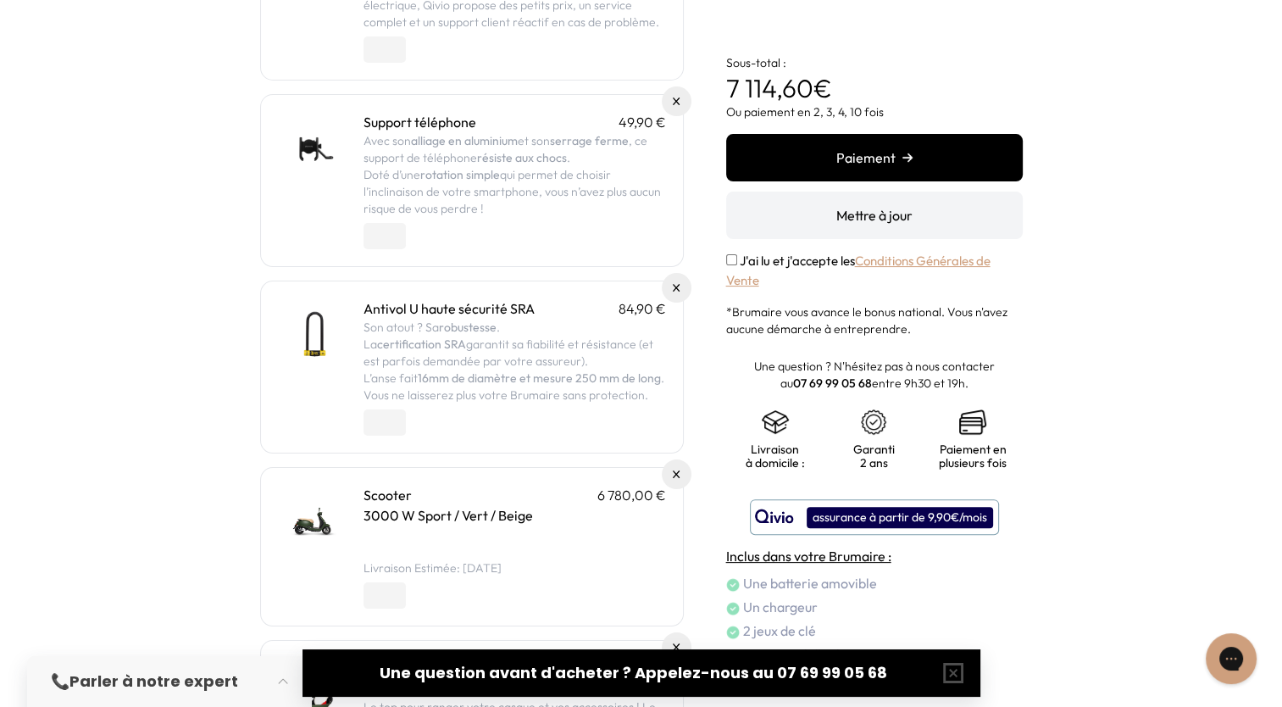
scroll to position [533, 0]
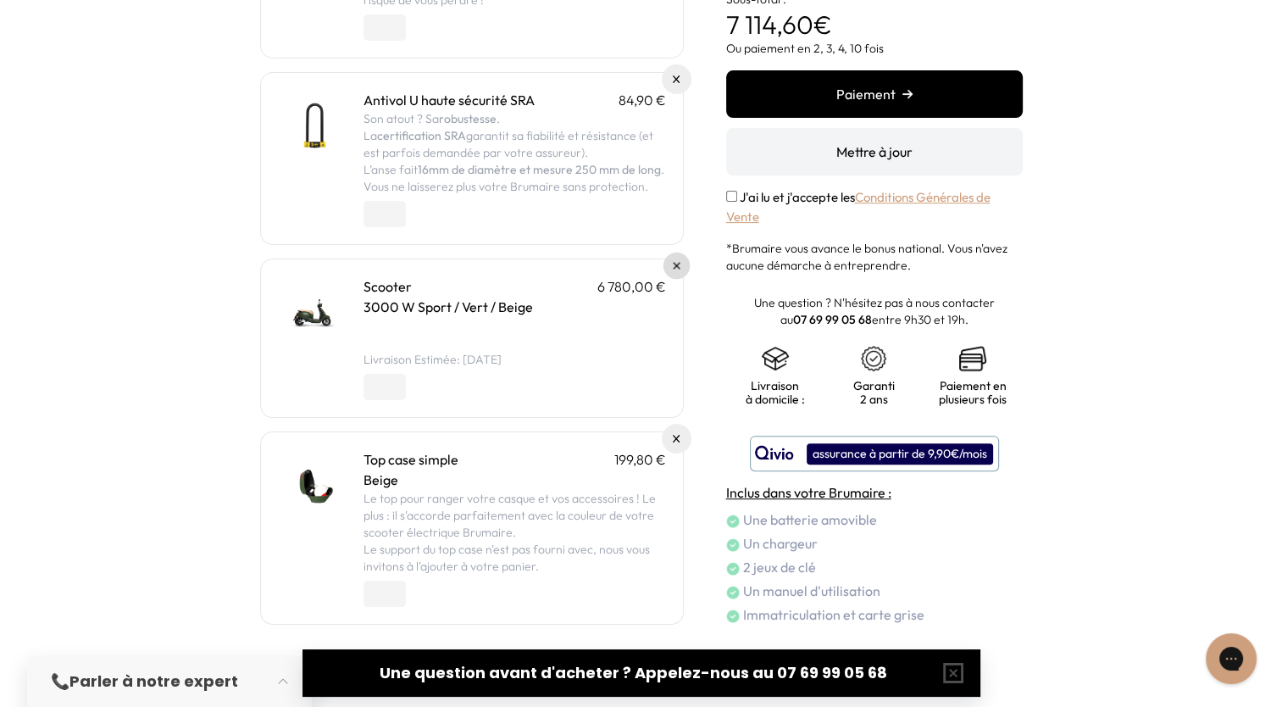
click at [670, 265] on link at bounding box center [676, 266] width 27 height 27
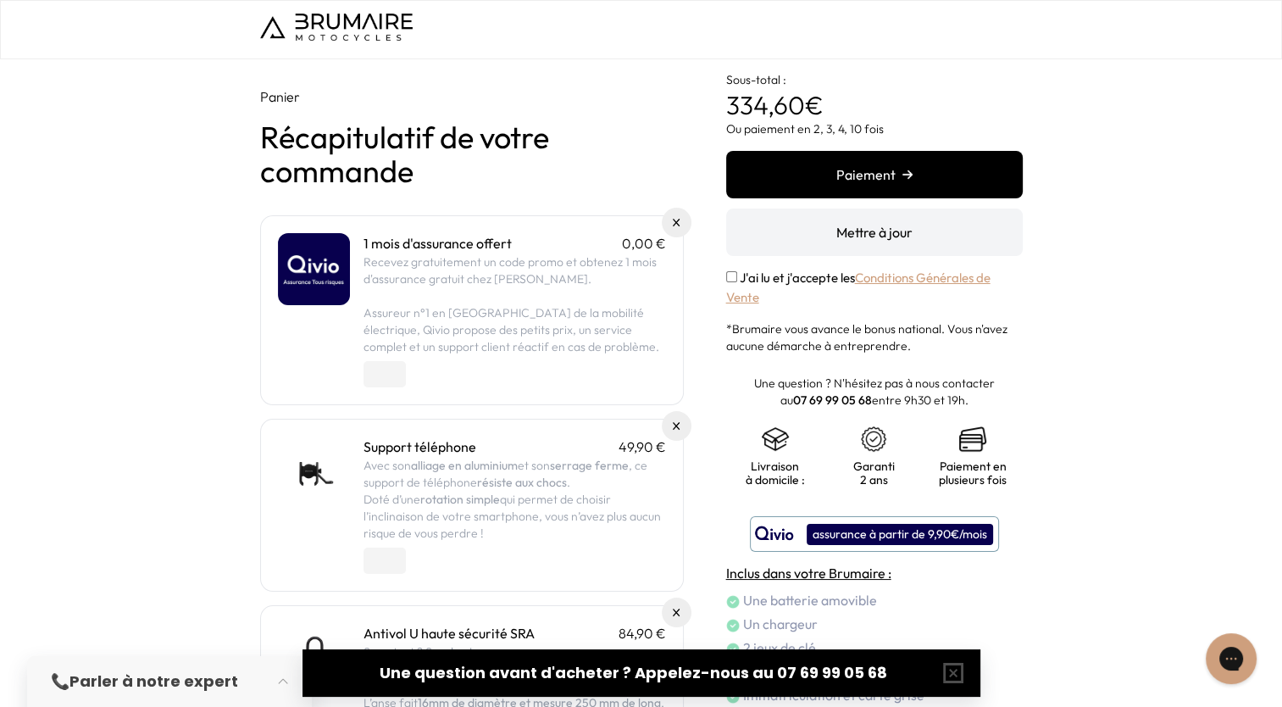
scroll to position [361, 0]
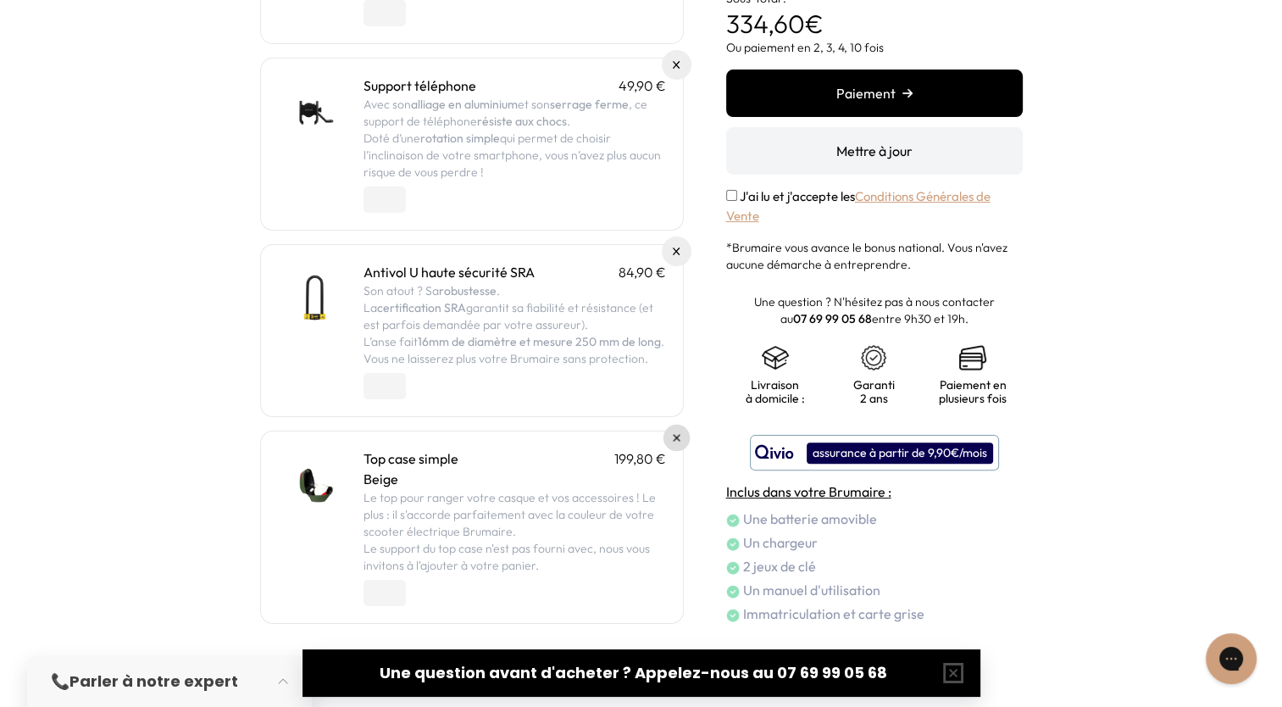
click at [678, 435] on img at bounding box center [676, 438] width 7 height 7
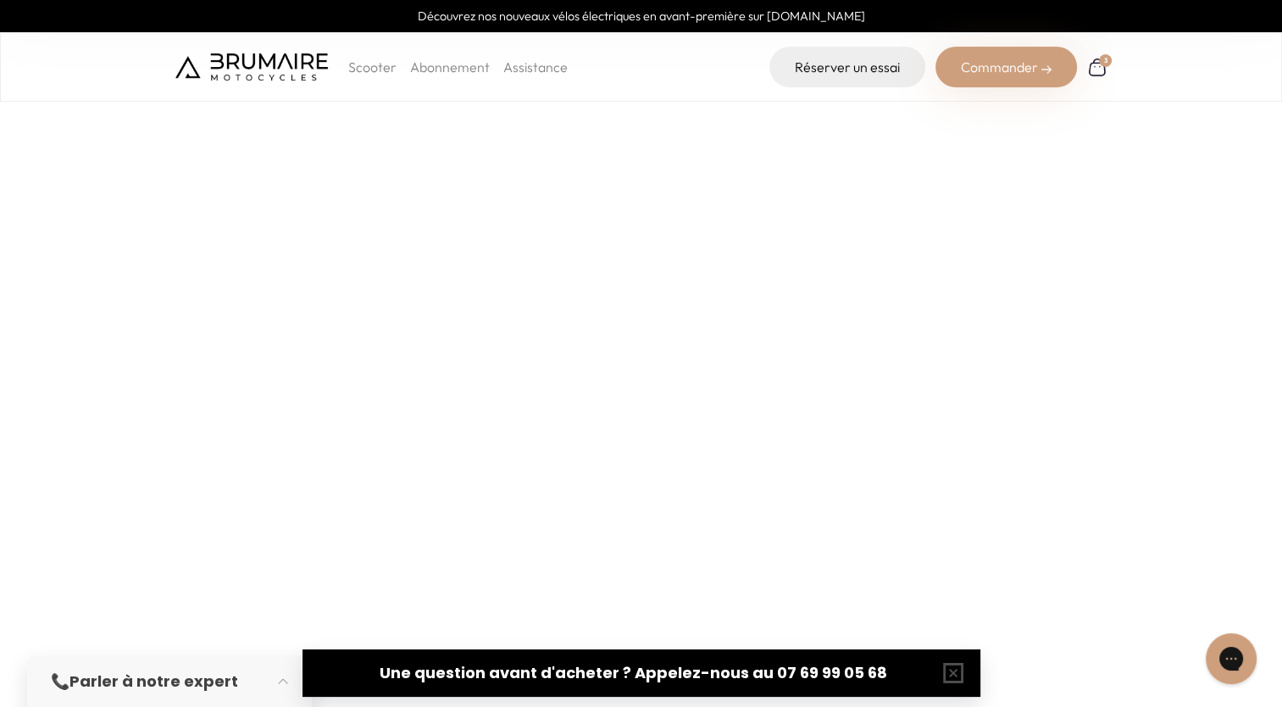
click at [366, 59] on p "Scooter" at bounding box center [372, 67] width 48 height 20
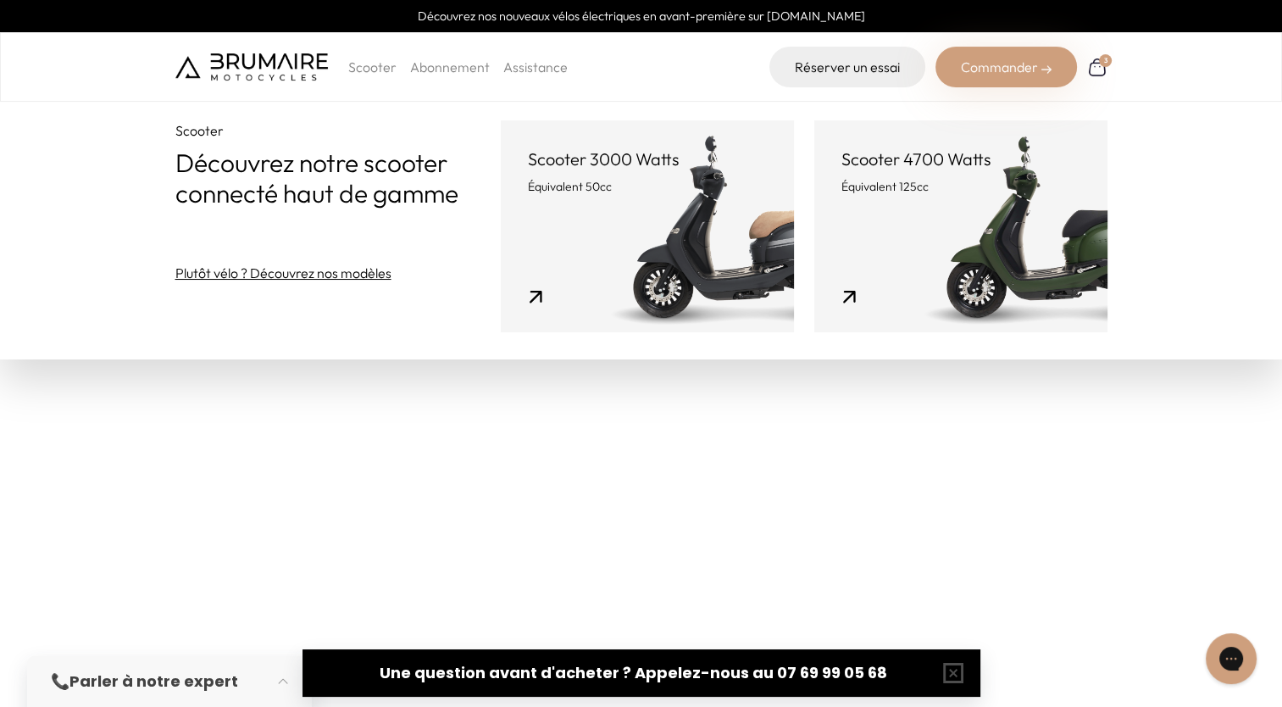
click at [613, 196] on link "Scooter 3000 Watts Équivalent 50cc" at bounding box center [647, 226] width 293 height 212
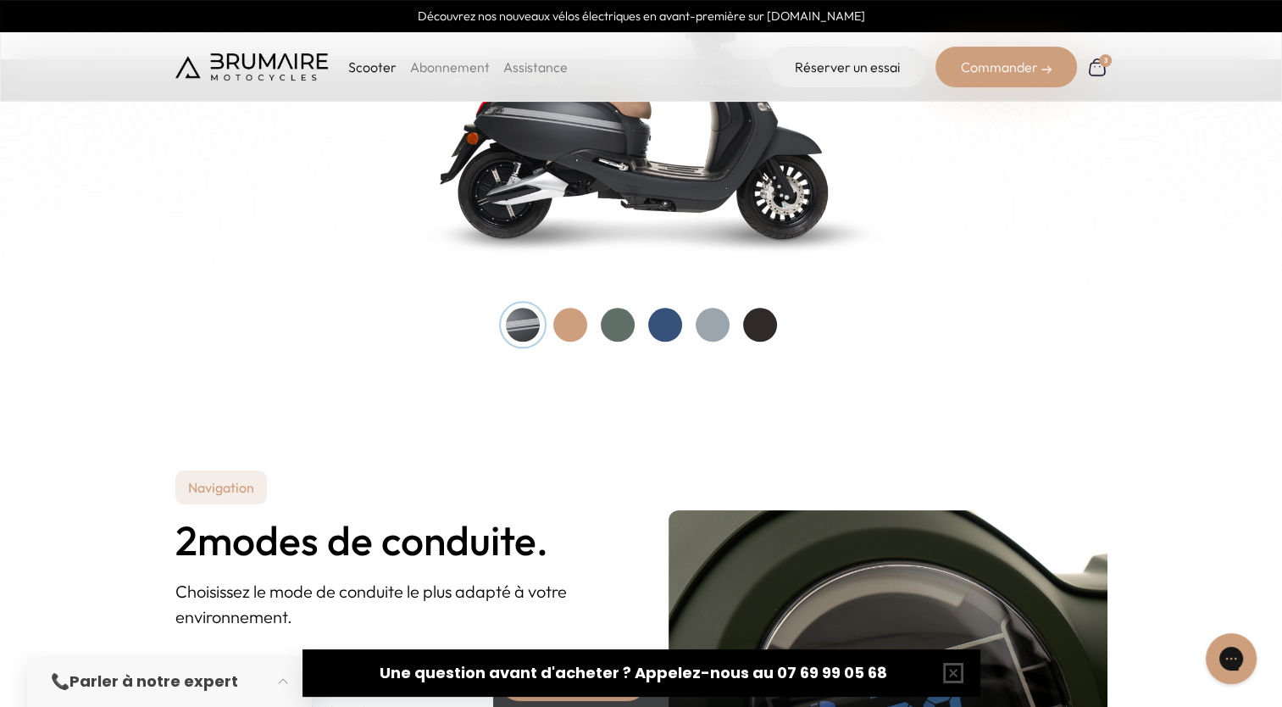
scroll to position [2115, 0]
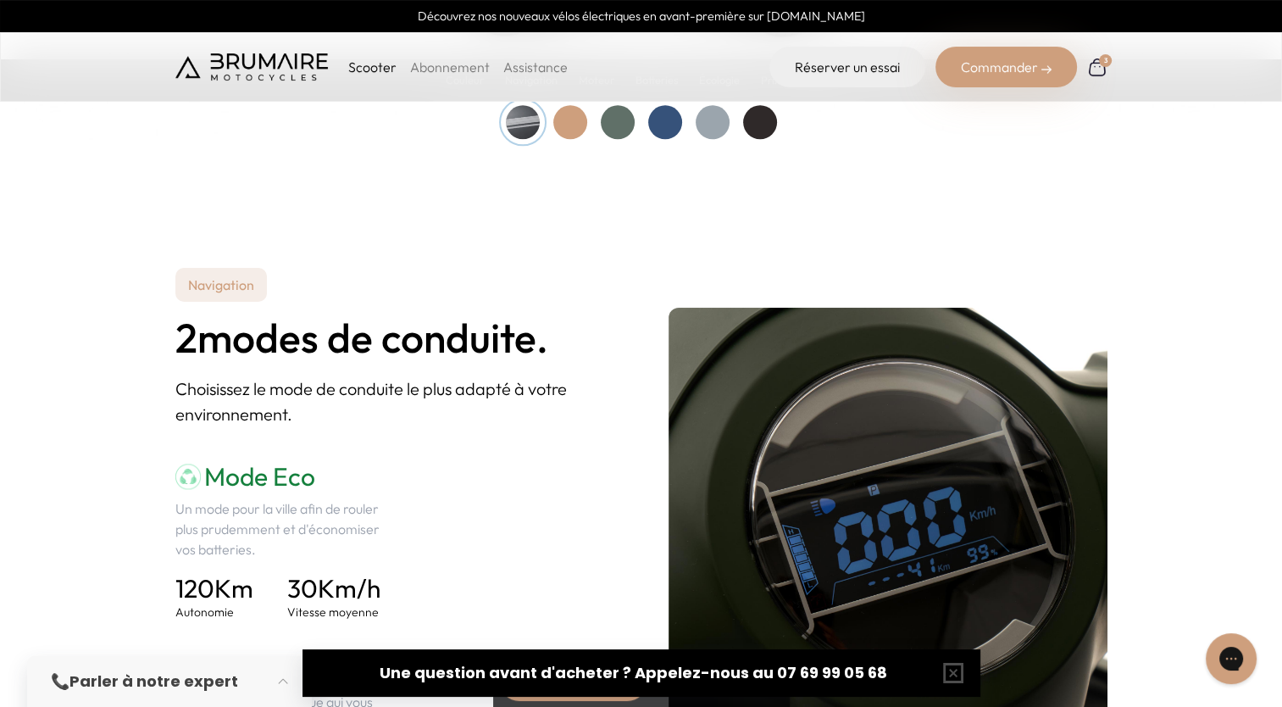
click at [624, 132] on div at bounding box center [618, 122] width 34 height 34
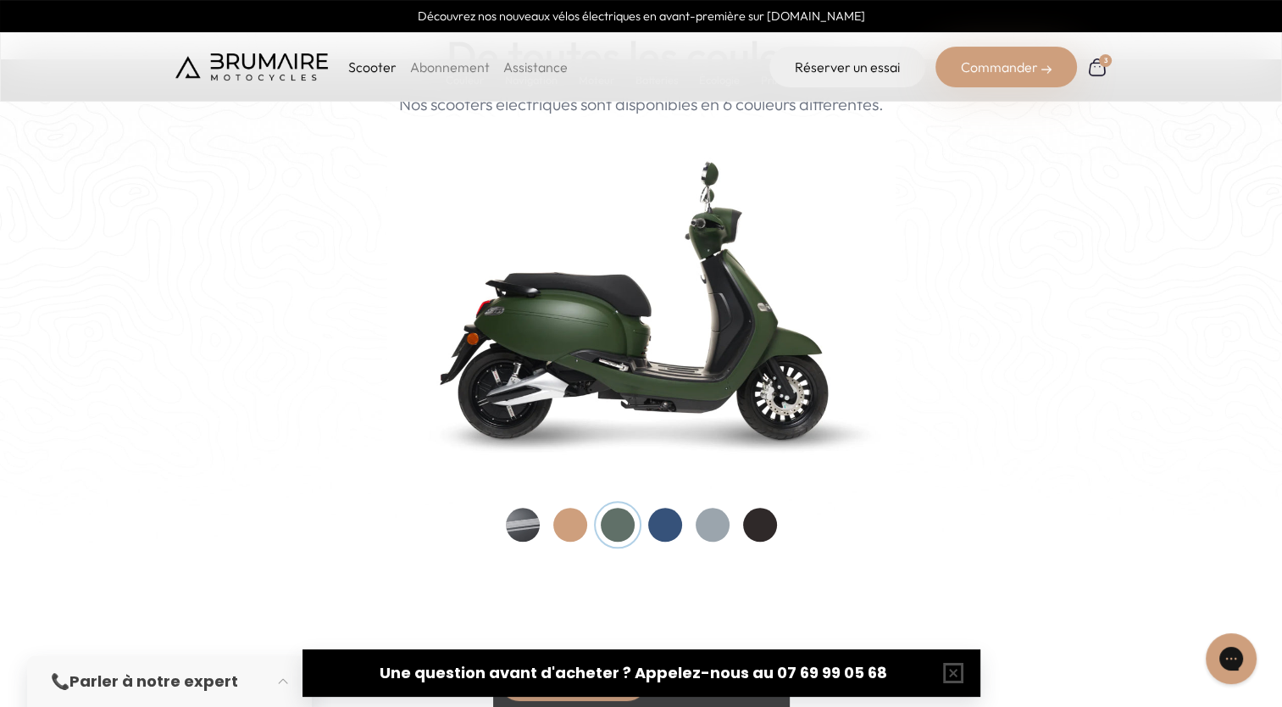
scroll to position [1714, 0]
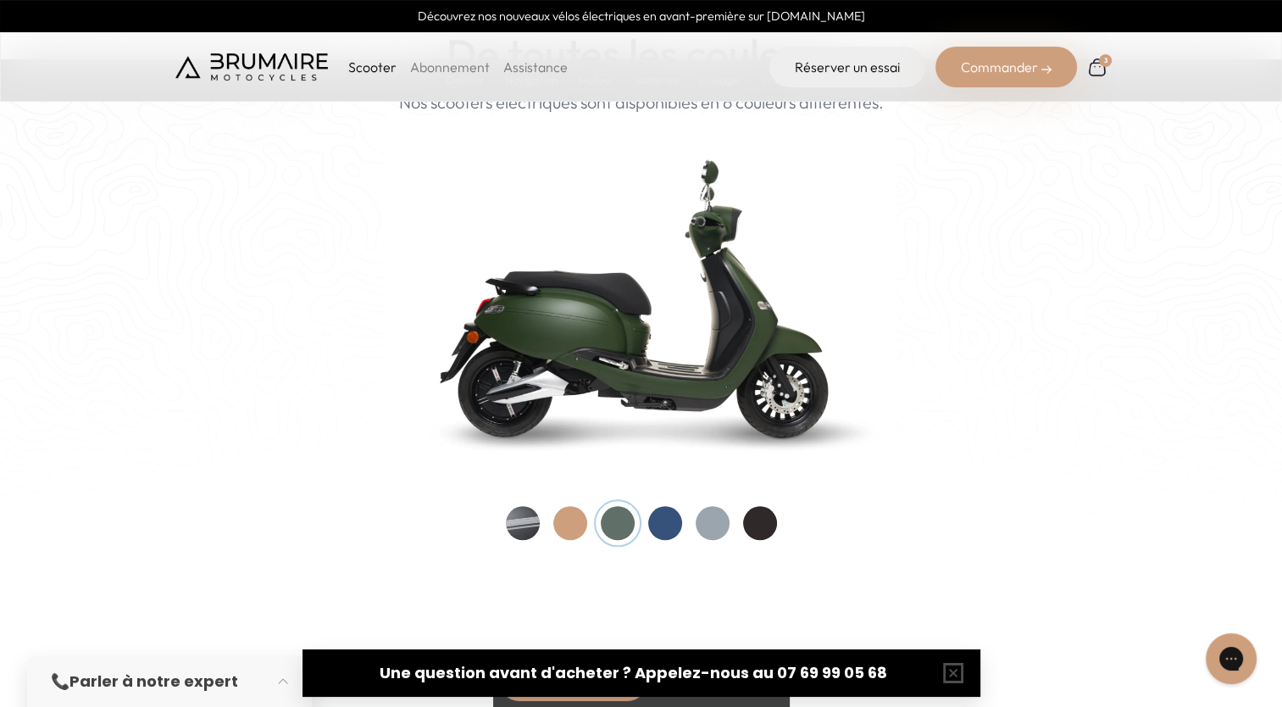
click at [659, 332] on img at bounding box center [641, 297] width 509 height 364
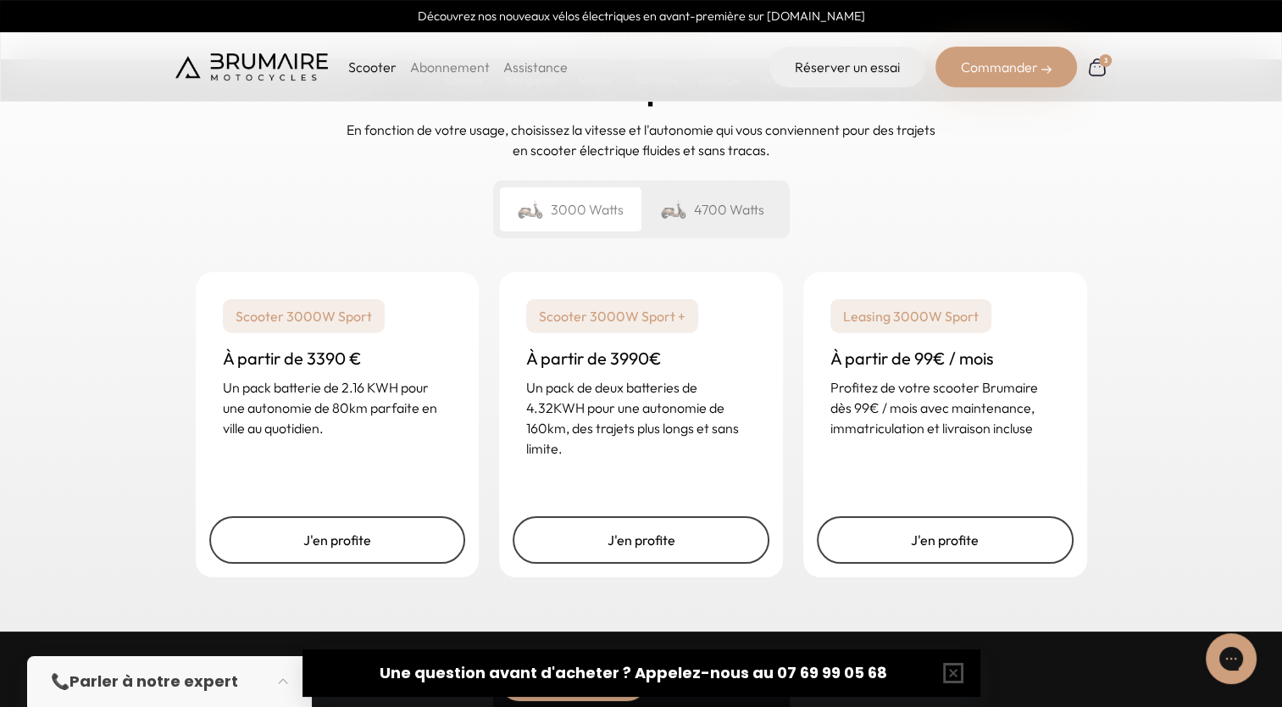
scroll to position [4055, 0]
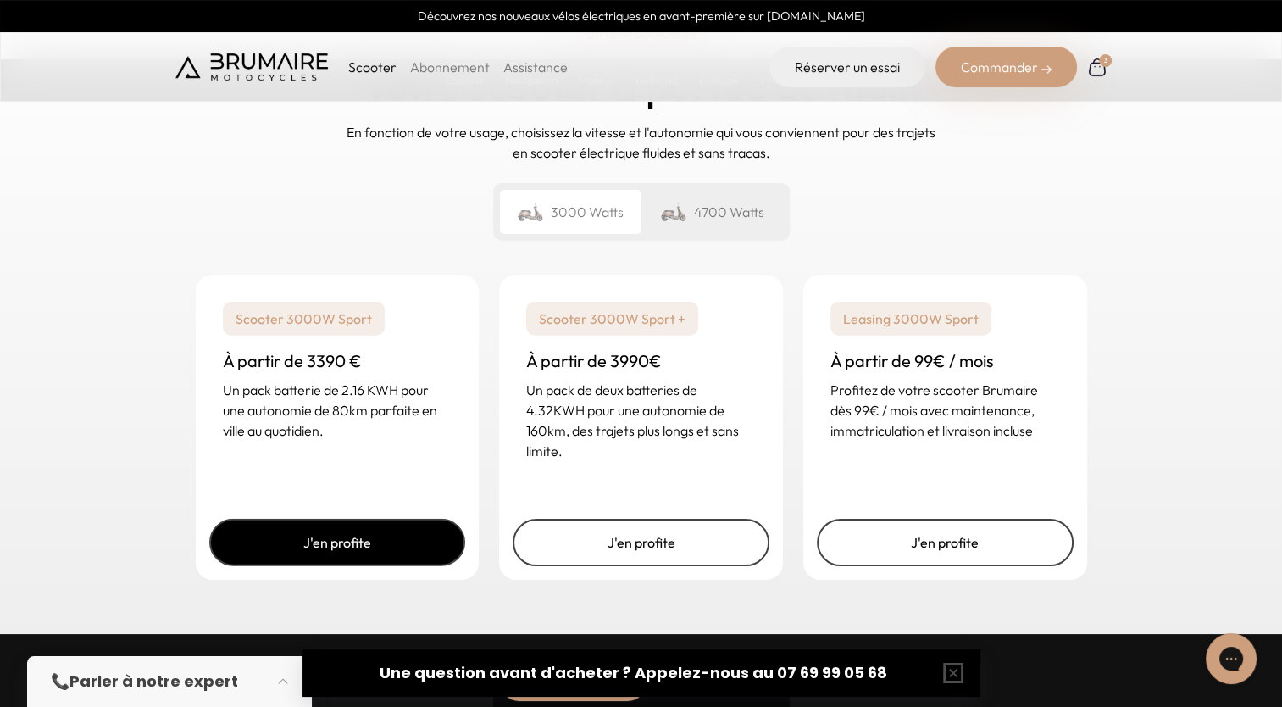
click at [371, 535] on link "J'en profite" at bounding box center [337, 542] width 257 height 47
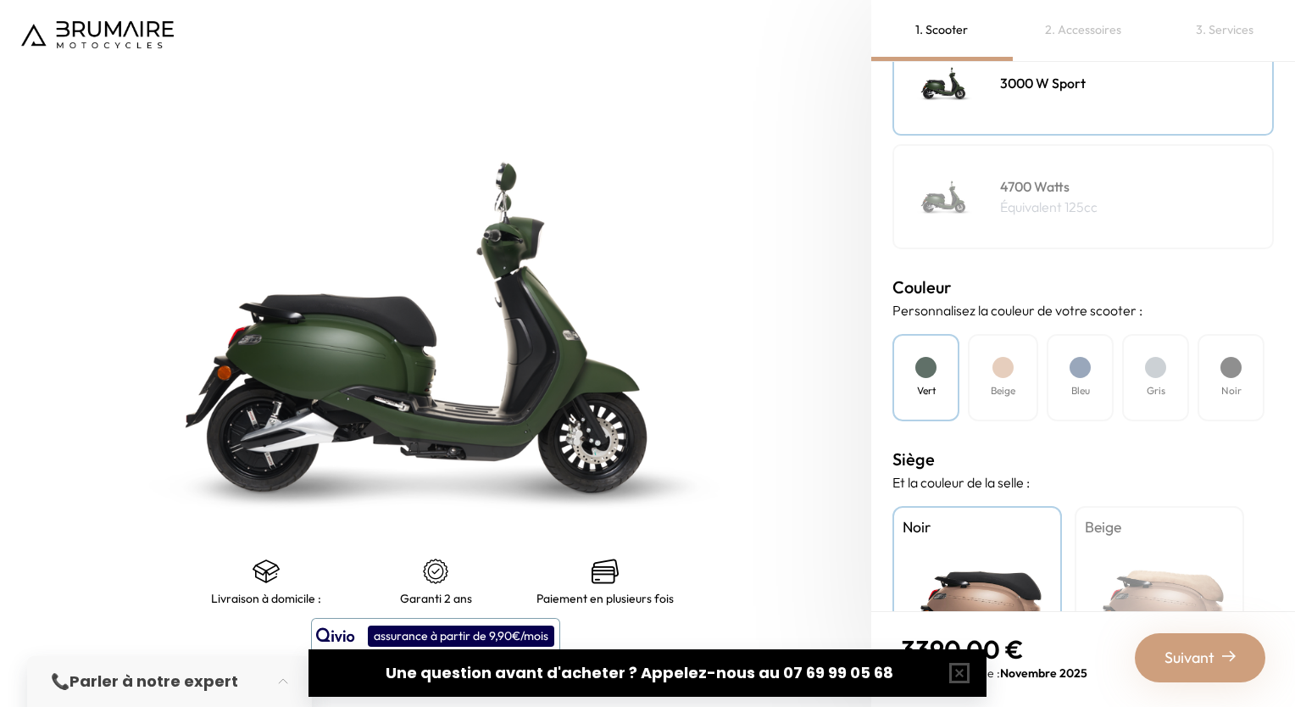
scroll to position [425, 0]
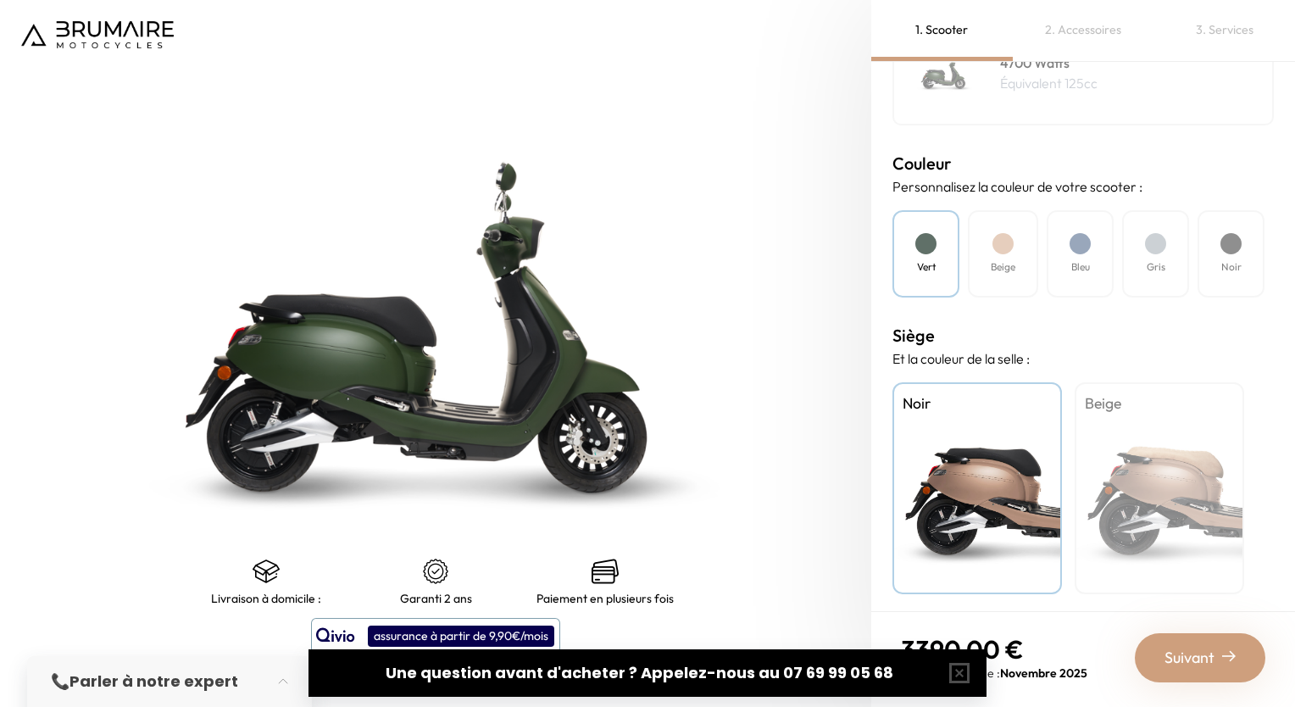
click at [1138, 447] on div "Beige" at bounding box center [1160, 488] width 170 height 212
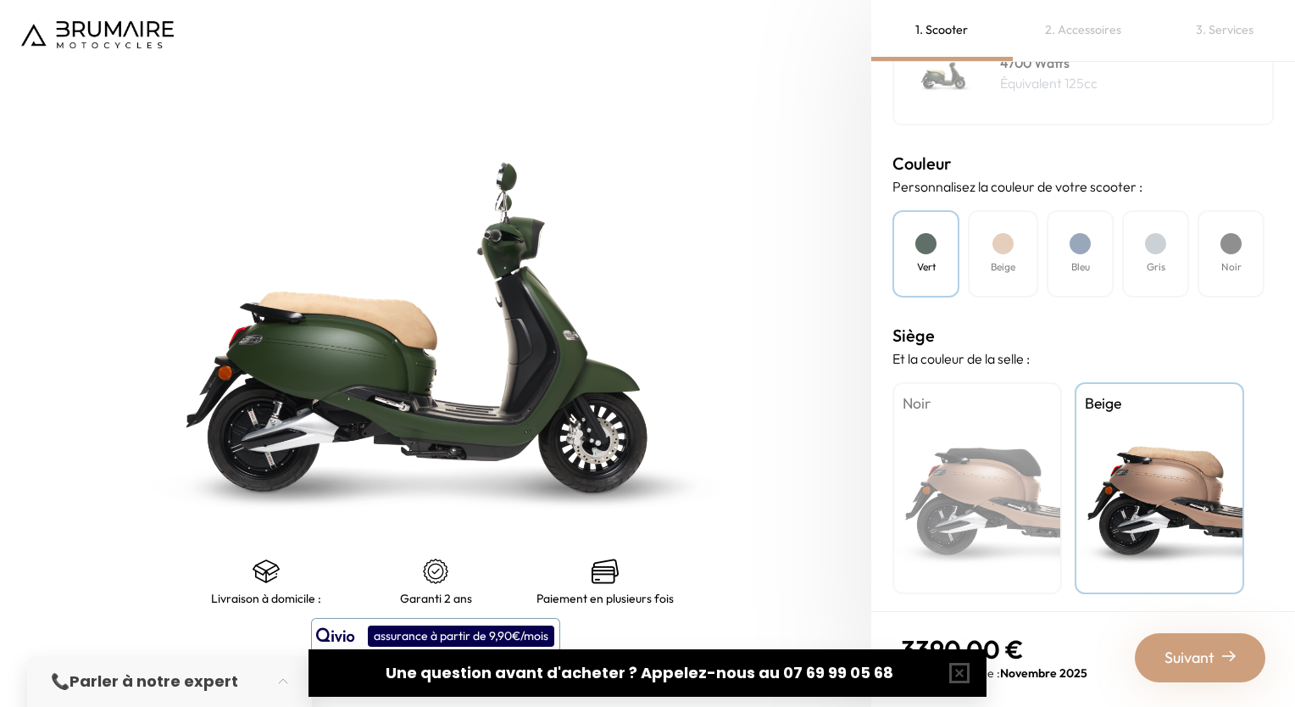
click at [1210, 663] on span "Suivant" at bounding box center [1190, 658] width 50 height 24
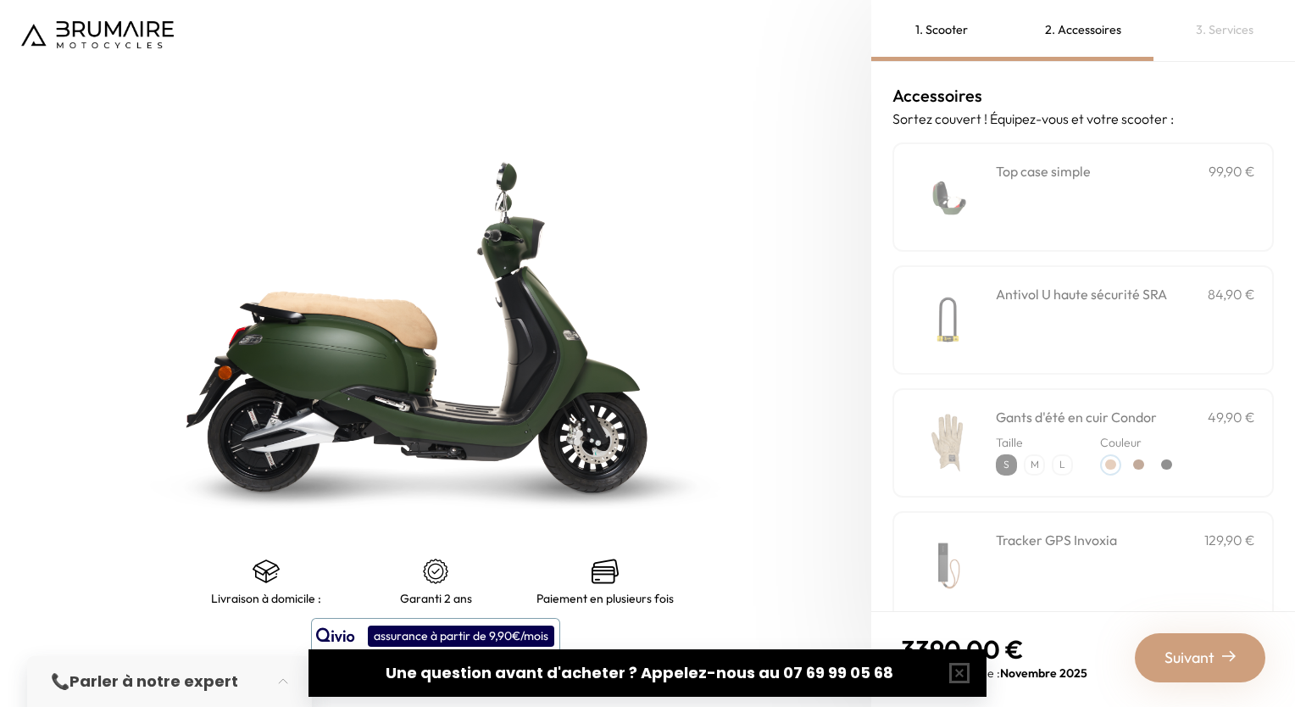
click at [1137, 222] on div "**********" at bounding box center [1125, 197] width 259 height 72
click at [1114, 310] on div "Antivol U haute sécurité SRA 84,90 €" at bounding box center [1125, 320] width 259 height 72
click at [1100, 431] on div "Couleur" at bounding box center [1138, 451] width 77 height 48
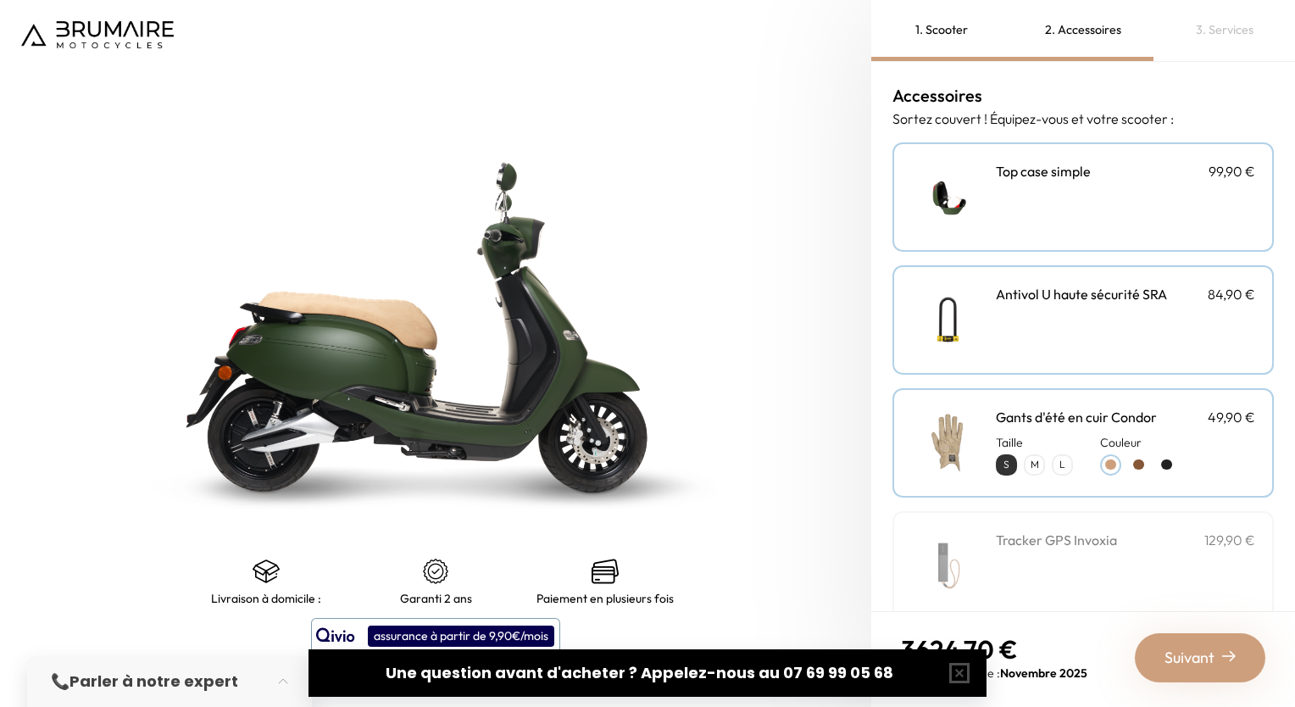
click at [1032, 461] on p "M" at bounding box center [1035, 465] width 18 height 18
click at [1007, 460] on p "S" at bounding box center [1007, 465] width 18 height 18
click at [1026, 462] on p "M" at bounding box center [1035, 465] width 18 height 18
click at [1061, 464] on p "L" at bounding box center [1063, 465] width 18 height 18
click at [1031, 463] on p "M" at bounding box center [1035, 465] width 18 height 18
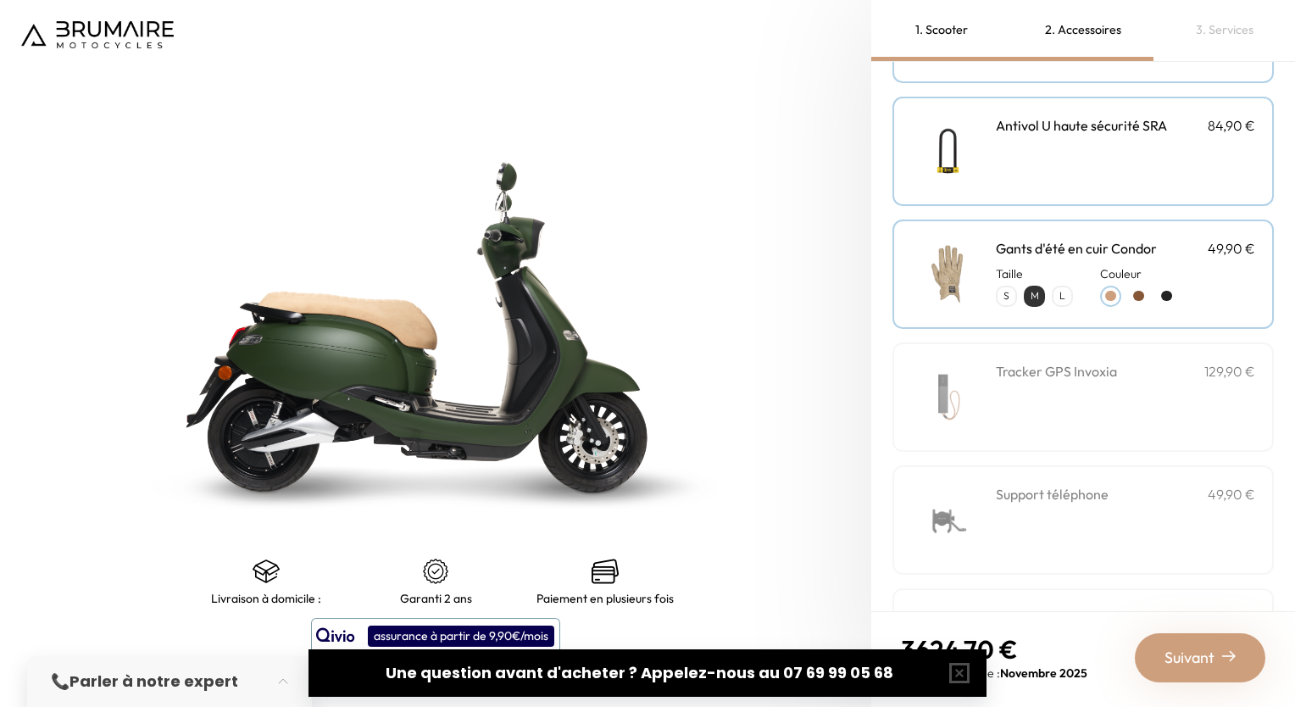
scroll to position [170, 0]
click at [1167, 293] on div at bounding box center [1166, 295] width 11 height 11
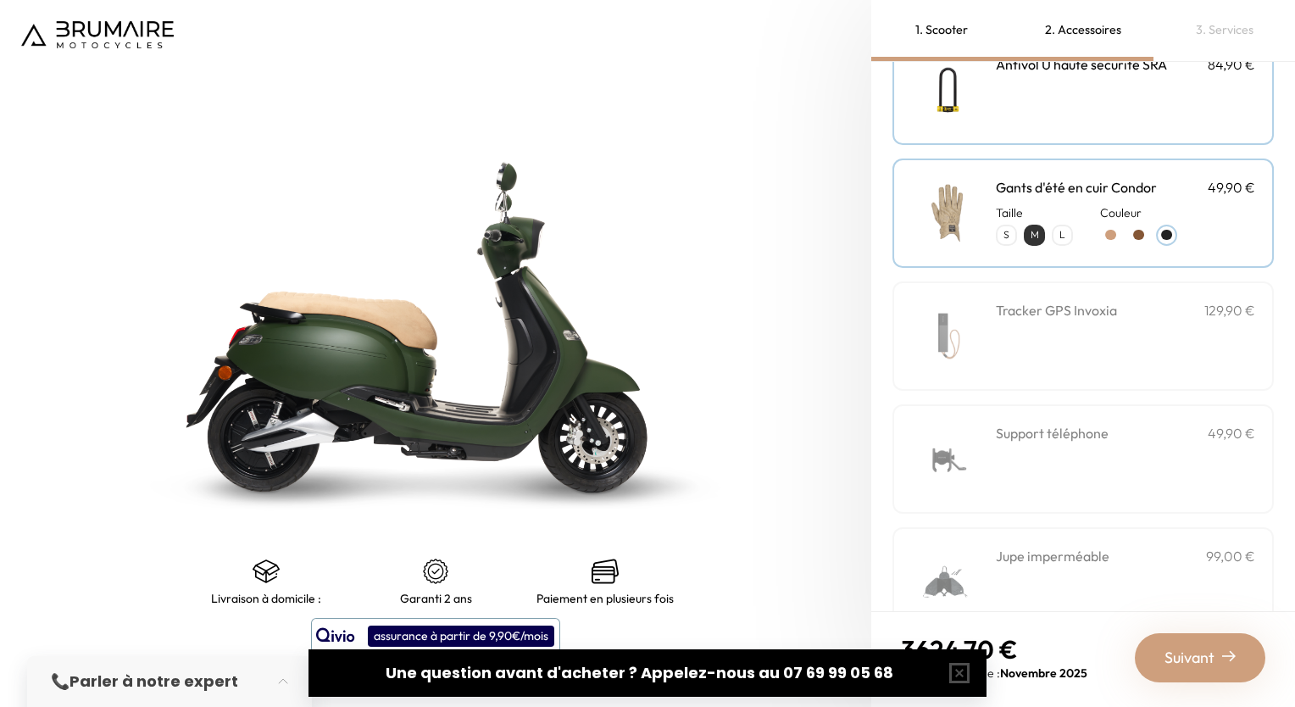
click at [1098, 466] on div "Support téléphone 49,90 €" at bounding box center [1125, 459] width 259 height 72
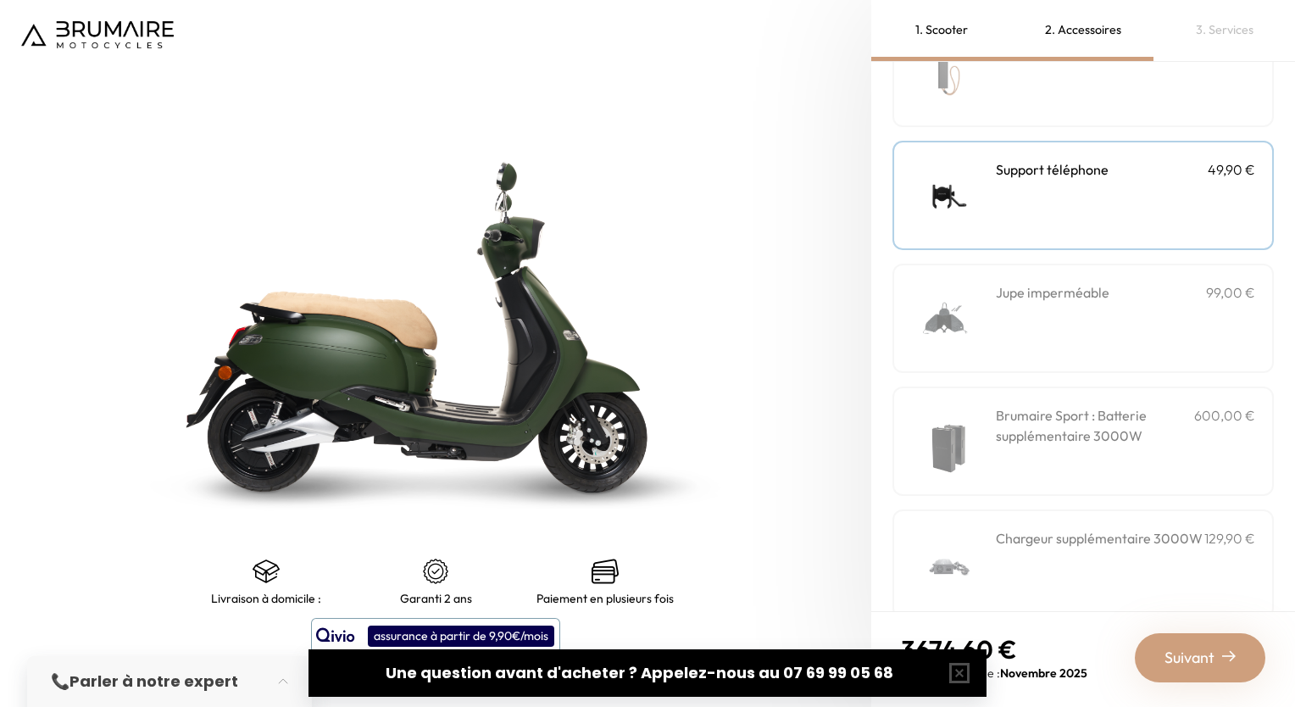
scroll to position [494, 0]
click at [1115, 309] on div "Jupe imperméable 99,00 €" at bounding box center [1125, 317] width 259 height 72
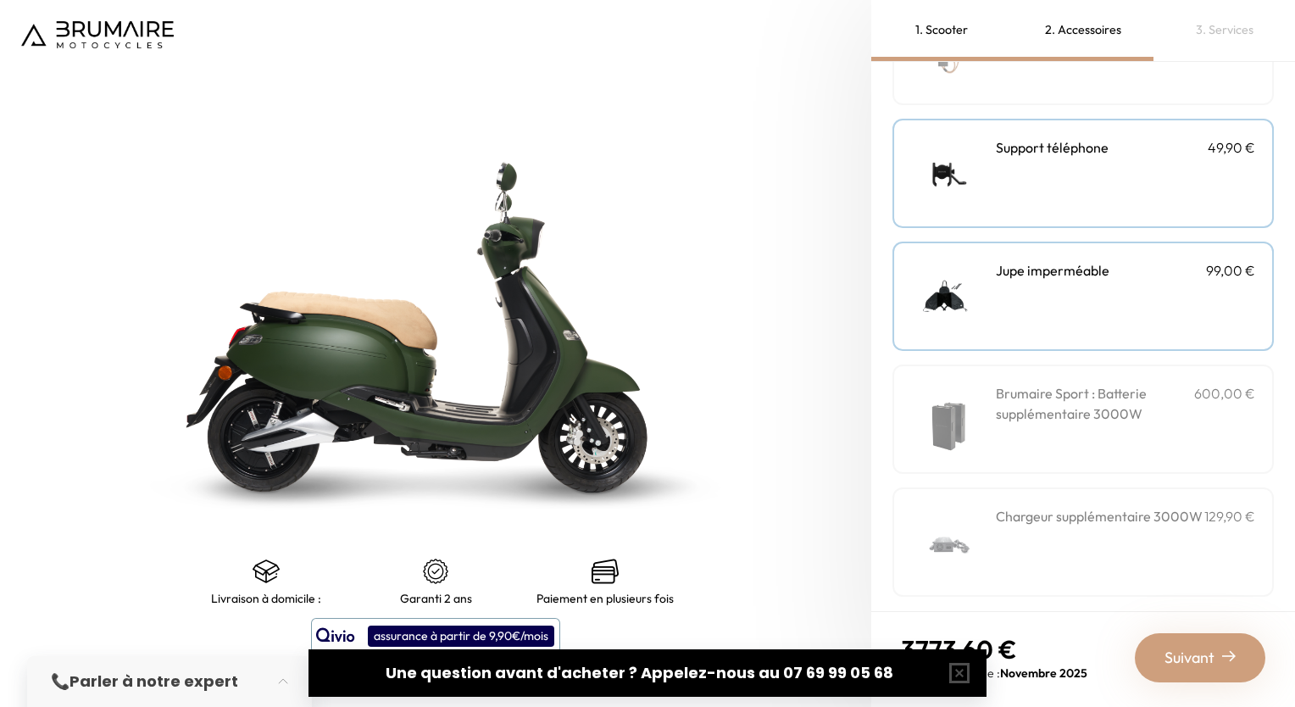
click at [1176, 670] on div "Suivant" at bounding box center [1200, 657] width 131 height 49
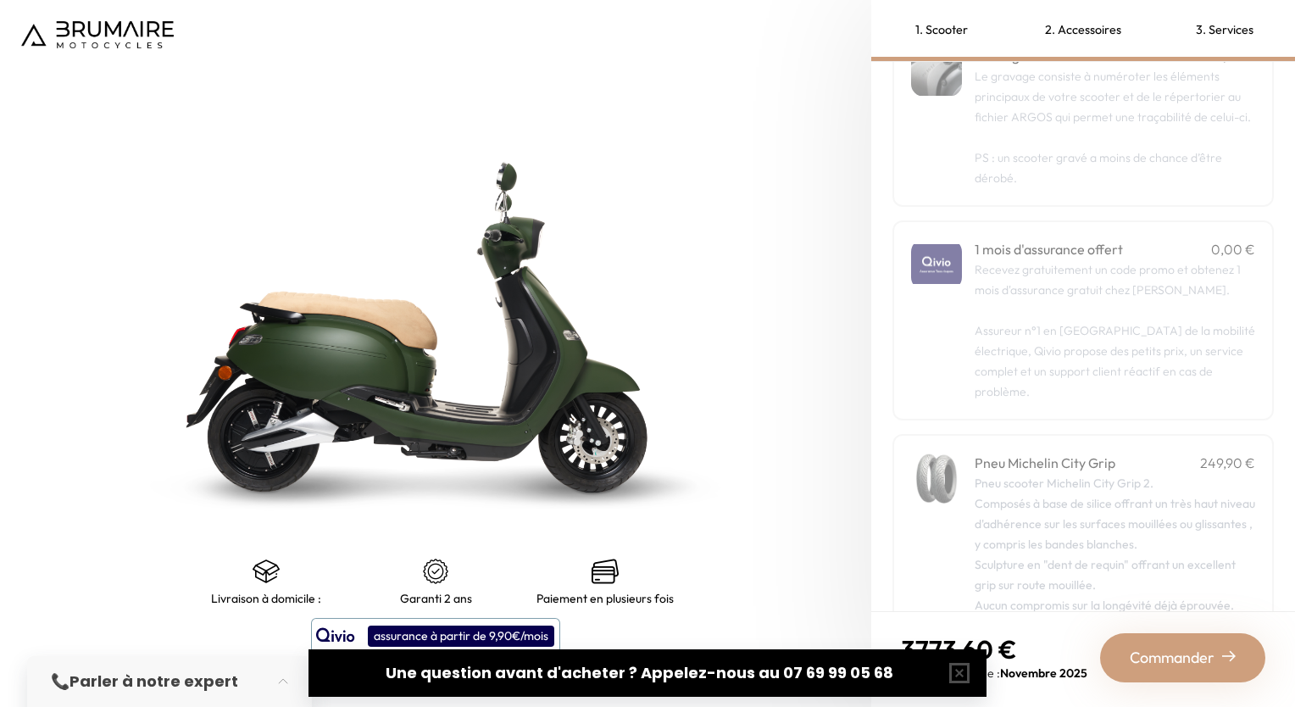
scroll to position [122, 0]
click at [1133, 314] on p "Recevez gratuitement un code promo et obtenez 1 mois d'assurance gratuit chez Q…" at bounding box center [1115, 324] width 281 height 142
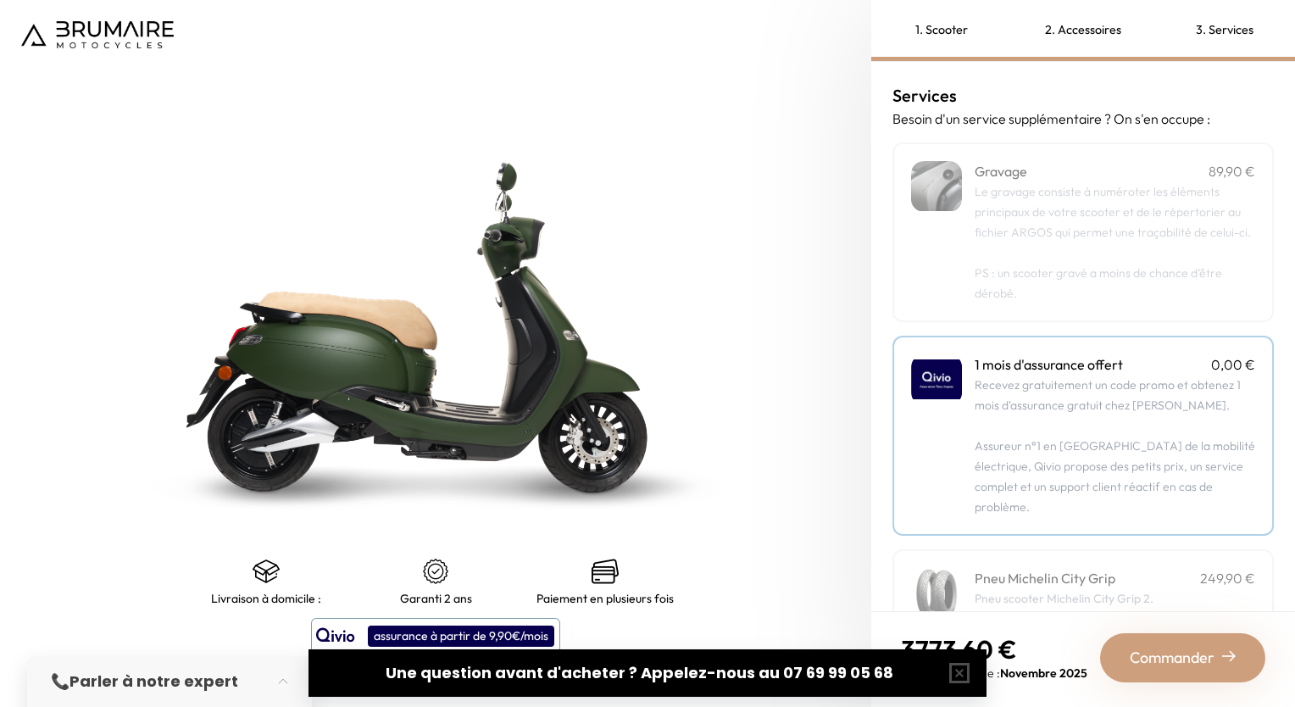
scroll to position [0, 0]
click at [1169, 648] on span "Commander" at bounding box center [1172, 658] width 85 height 24
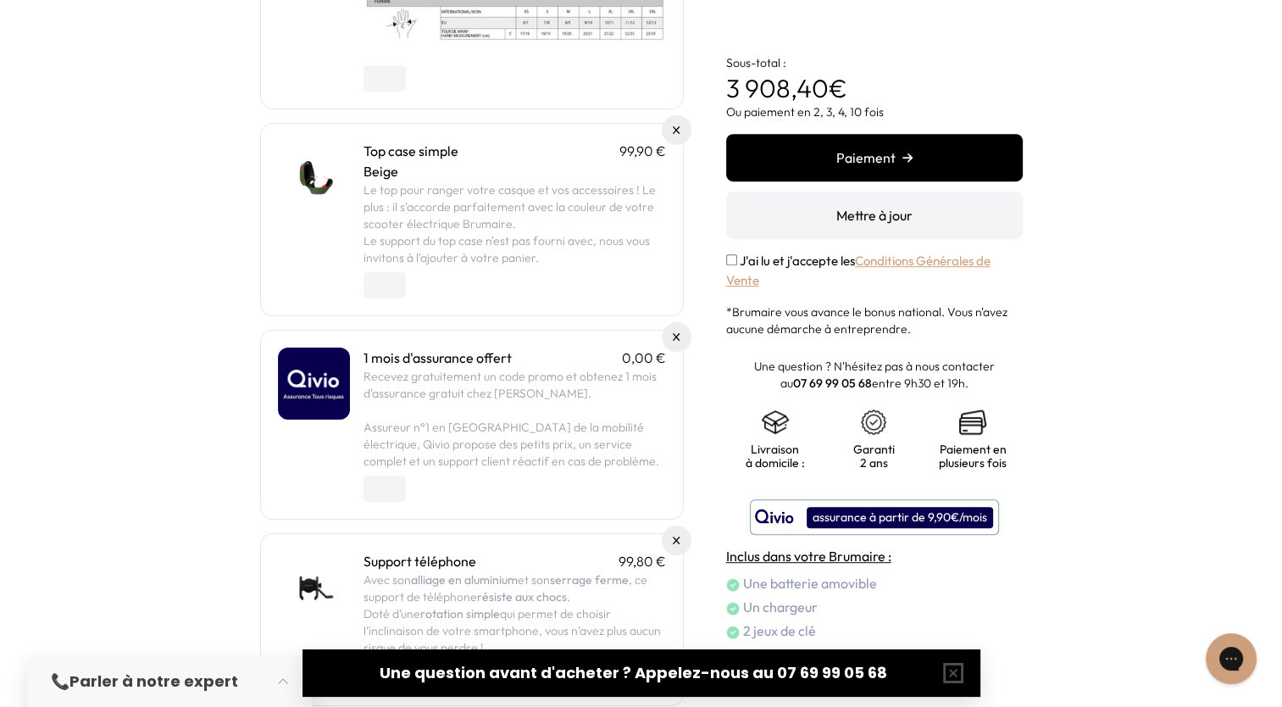
scroll to position [882, 0]
click at [904, 145] on button "Paiement" at bounding box center [874, 157] width 297 height 47
type input "*"
click at [396, 493] on input "*" at bounding box center [385, 489] width 42 height 26
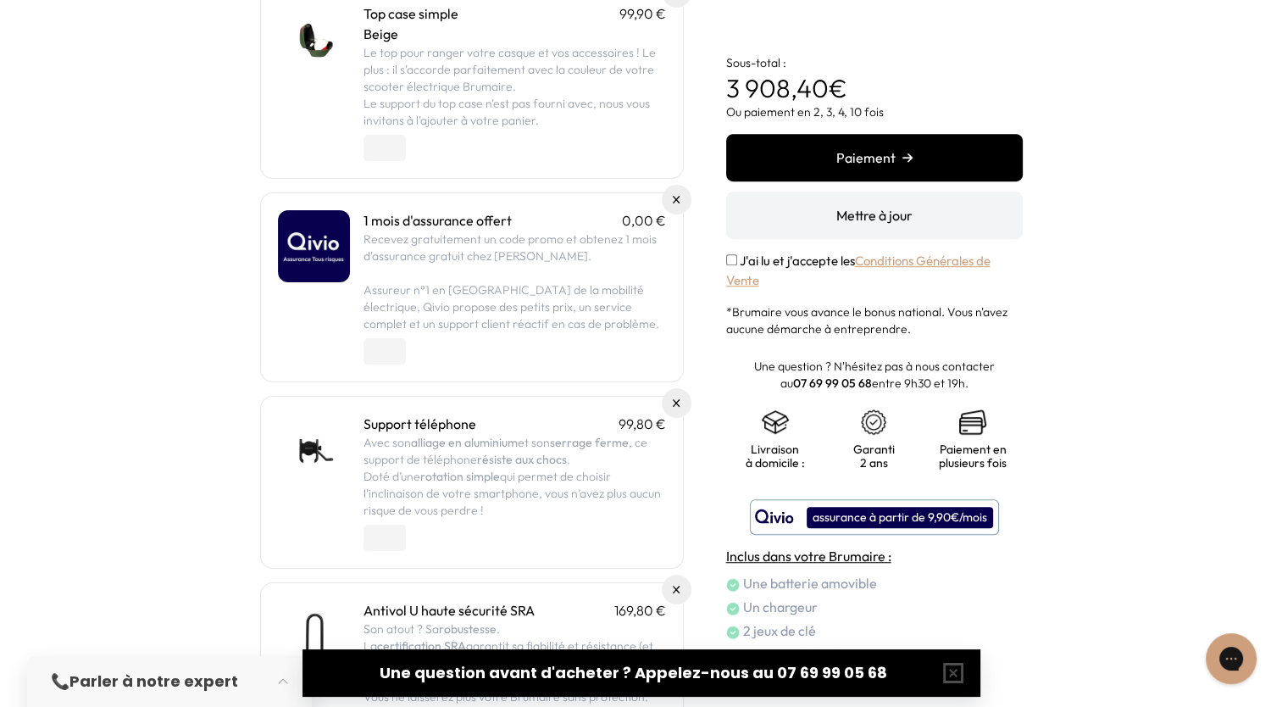
scroll to position [1018, 0]
type input "*"
click at [393, 543] on input "*" at bounding box center [385, 540] width 42 height 26
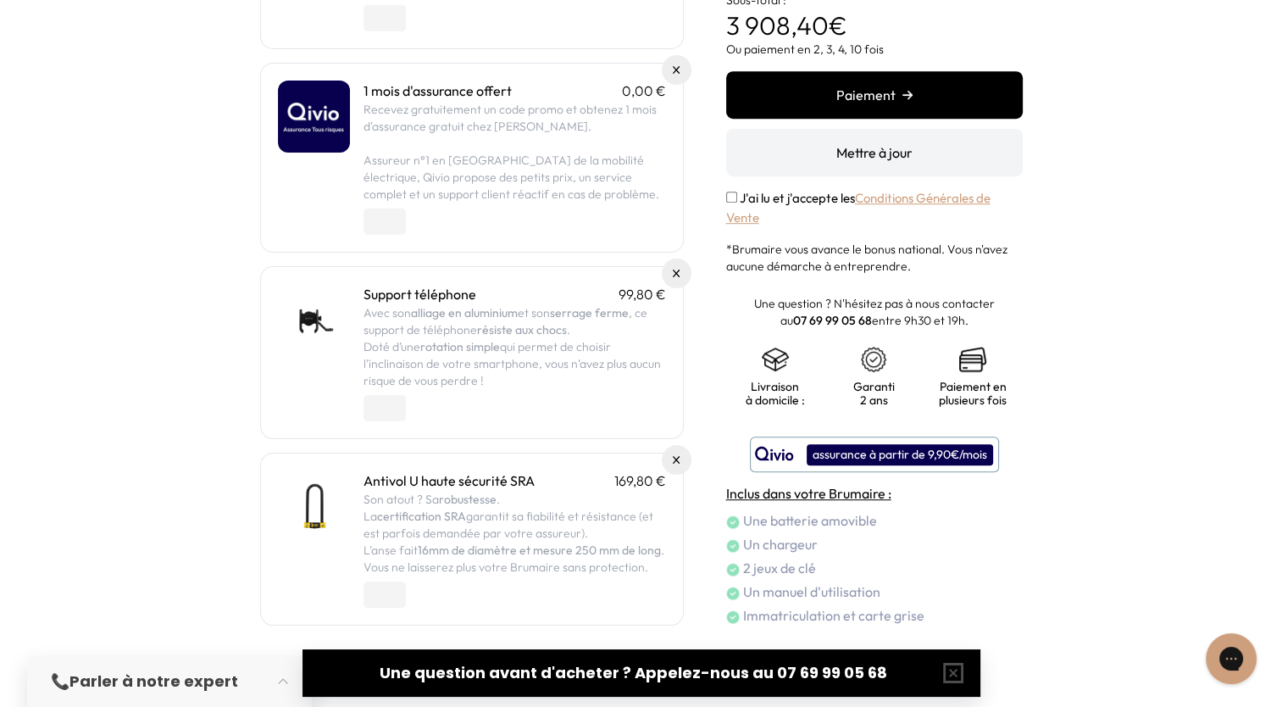
type input "*"
click at [392, 599] on input "*" at bounding box center [385, 594] width 42 height 26
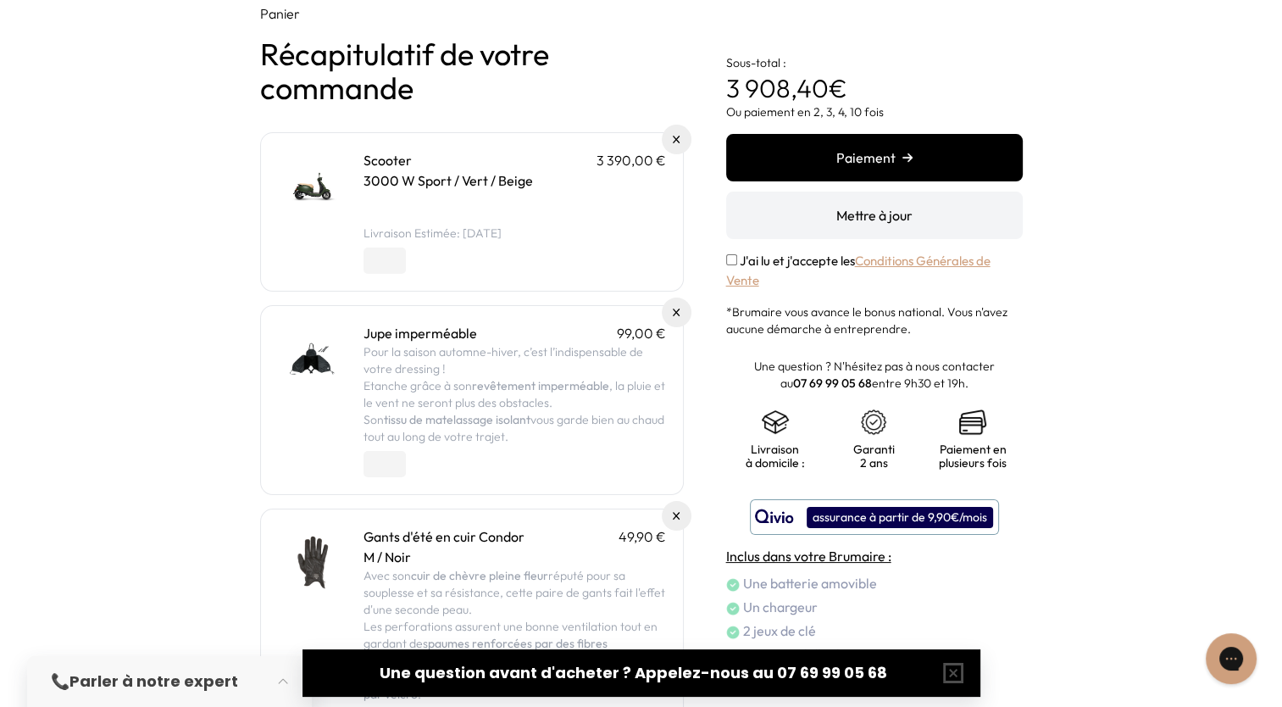
scroll to position [82, 0]
click at [890, 154] on button "Paiement" at bounding box center [874, 157] width 297 height 47
